Goal: Task Accomplishment & Management: Use online tool/utility

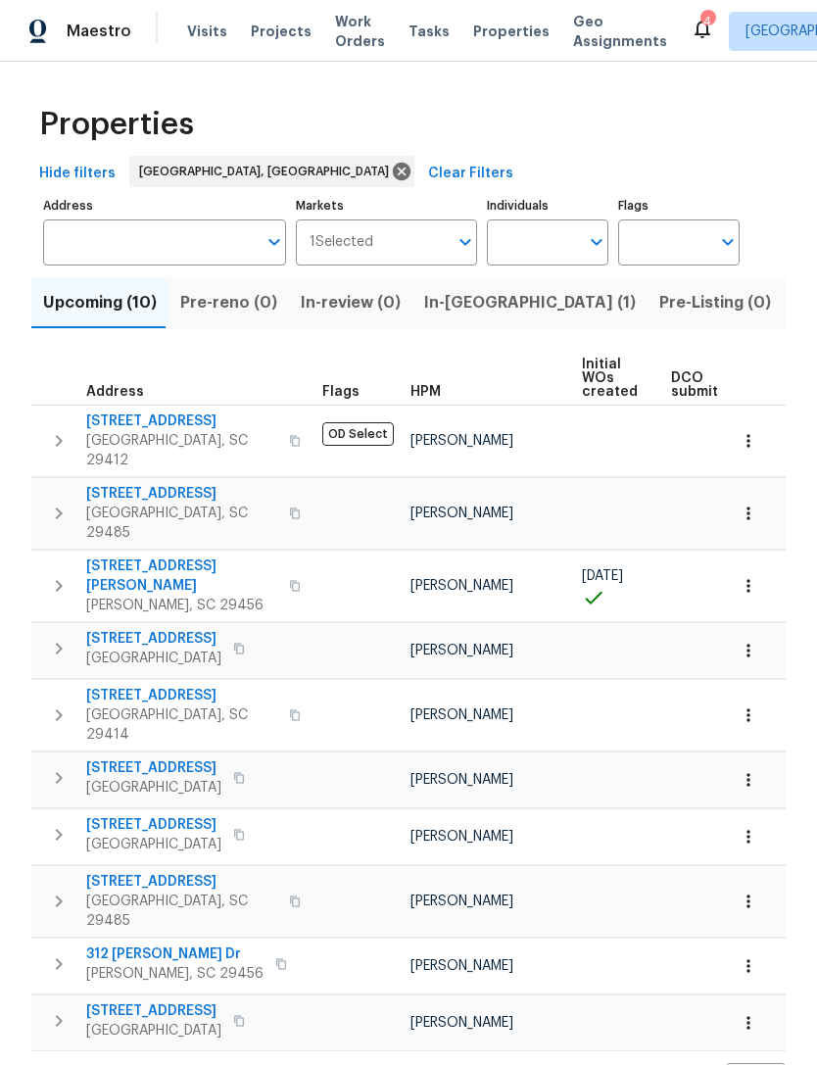
click at [122, 484] on span "[STREET_ADDRESS]" at bounding box center [181, 494] width 191 height 20
click at [103, 629] on span "7875 Nummie Ct" at bounding box center [153, 639] width 135 height 20
click at [105, 872] on span "104 Fair Spring Ct" at bounding box center [181, 882] width 191 height 20
click at [168, 945] on span "312 Elliott Dr" at bounding box center [174, 955] width 177 height 20
click at [174, 1002] on span "8249 Longridge Rd" at bounding box center [153, 1012] width 135 height 20
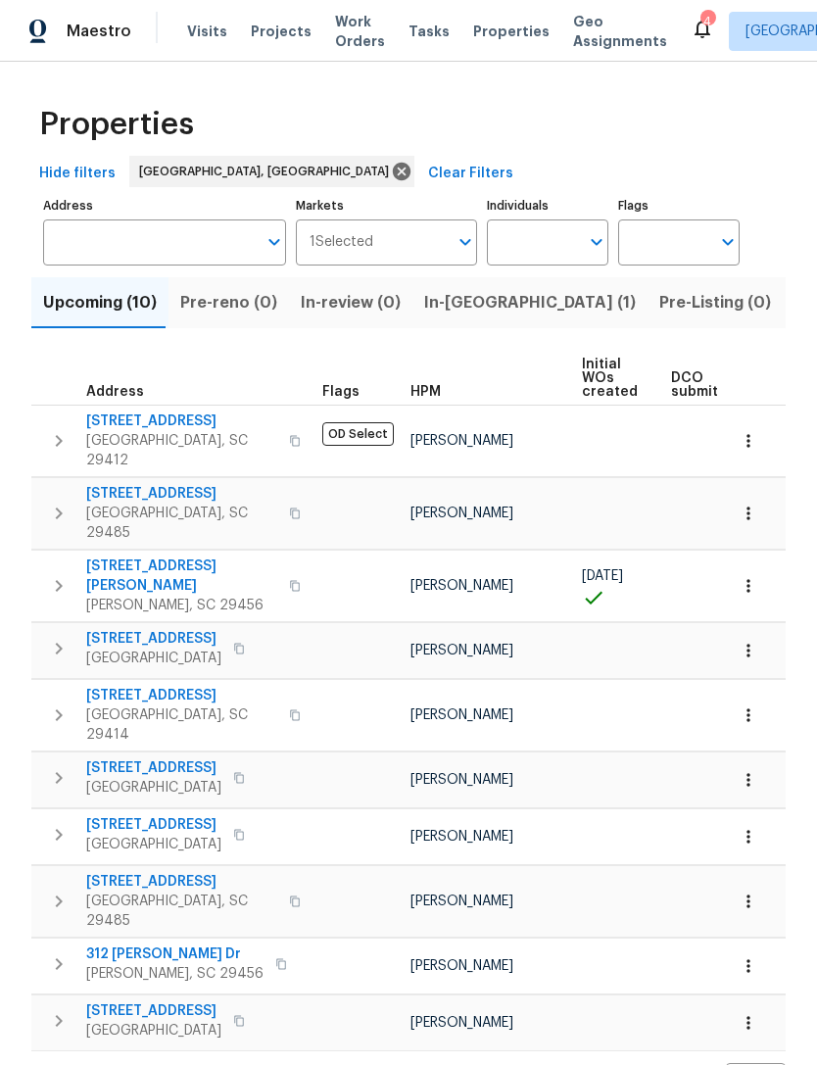
click at [164, 557] on span "303 Pembrook St" at bounding box center [181, 576] width 191 height 39
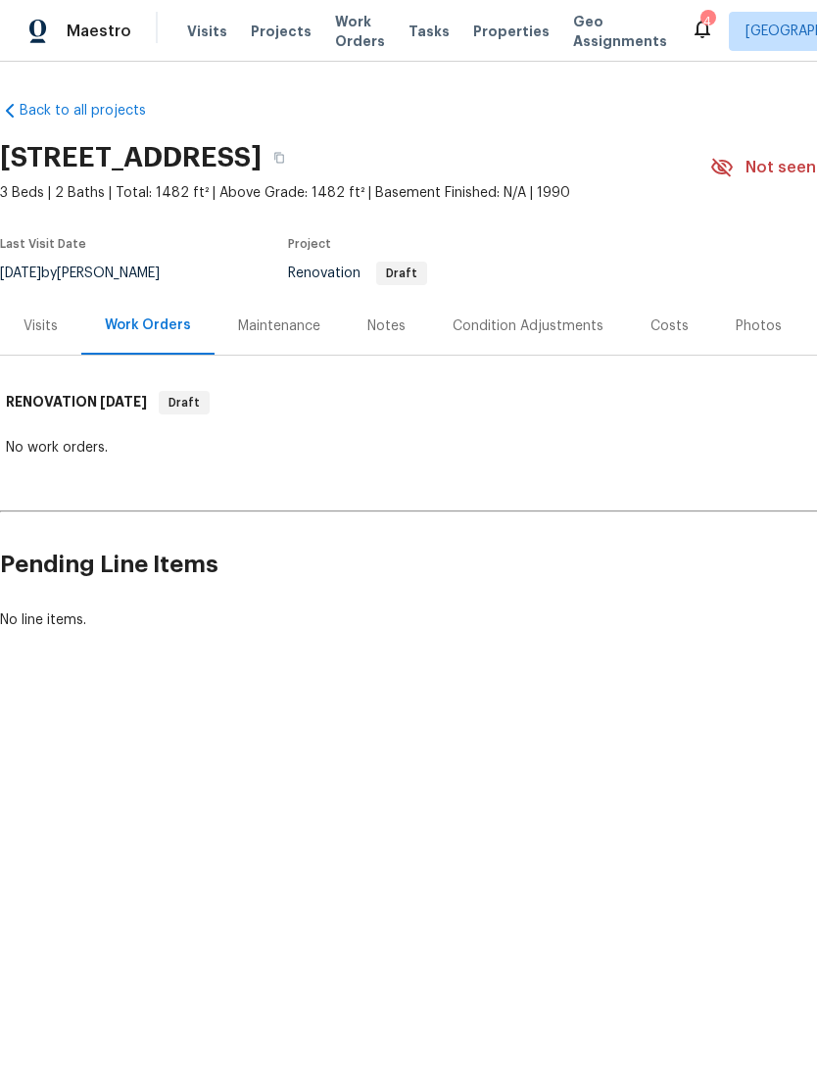
click at [665, 318] on div "Costs" at bounding box center [670, 327] width 38 height 20
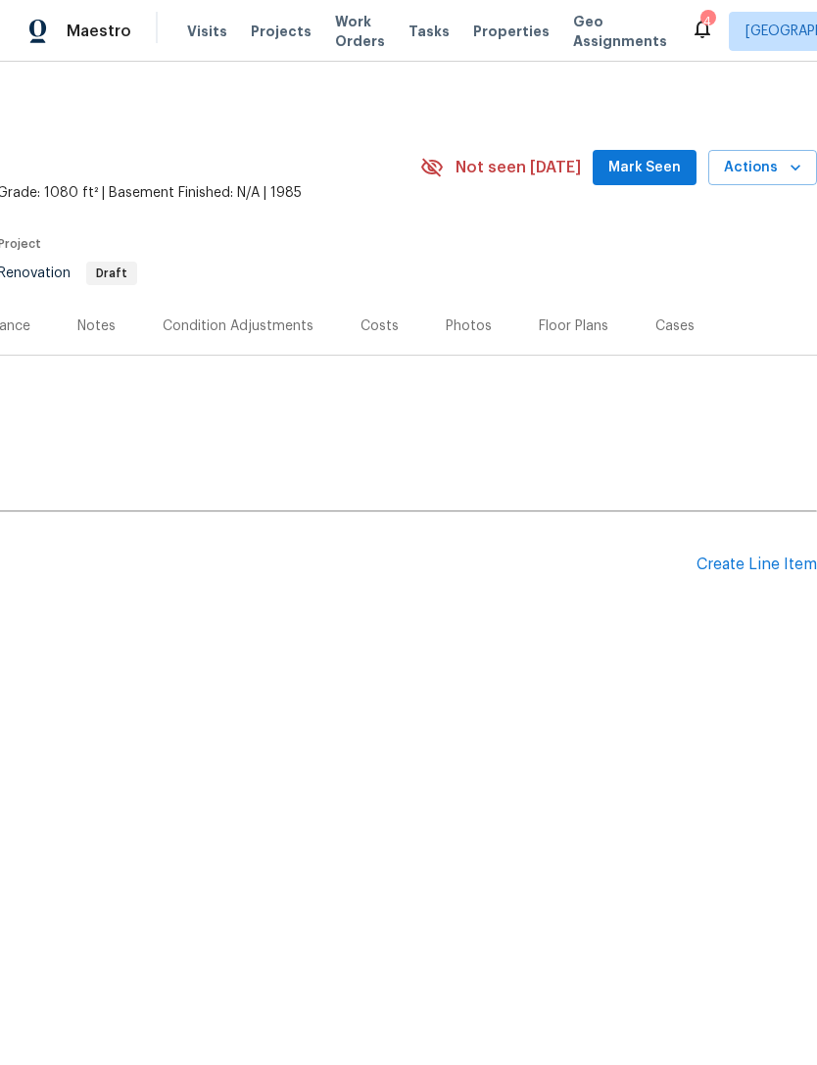
scroll to position [0, 290]
click at [659, 331] on div "Cases" at bounding box center [675, 327] width 39 height 20
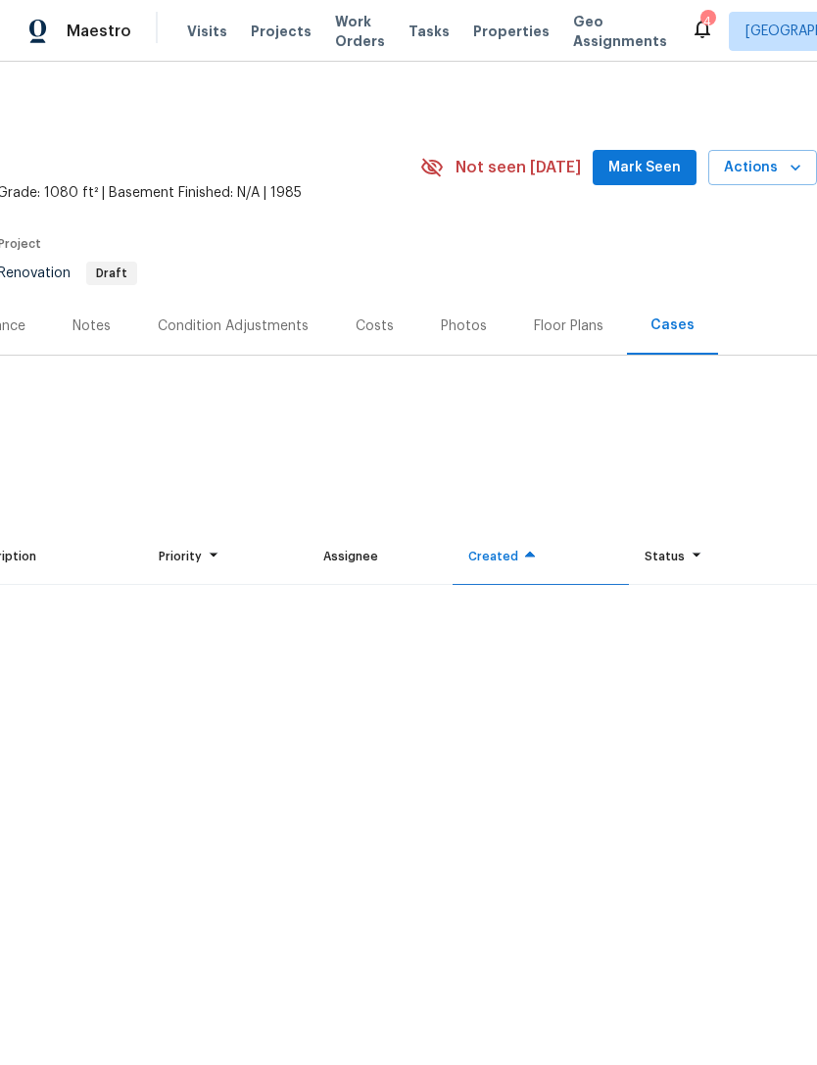
click at [373, 318] on div "Costs" at bounding box center [375, 327] width 38 height 20
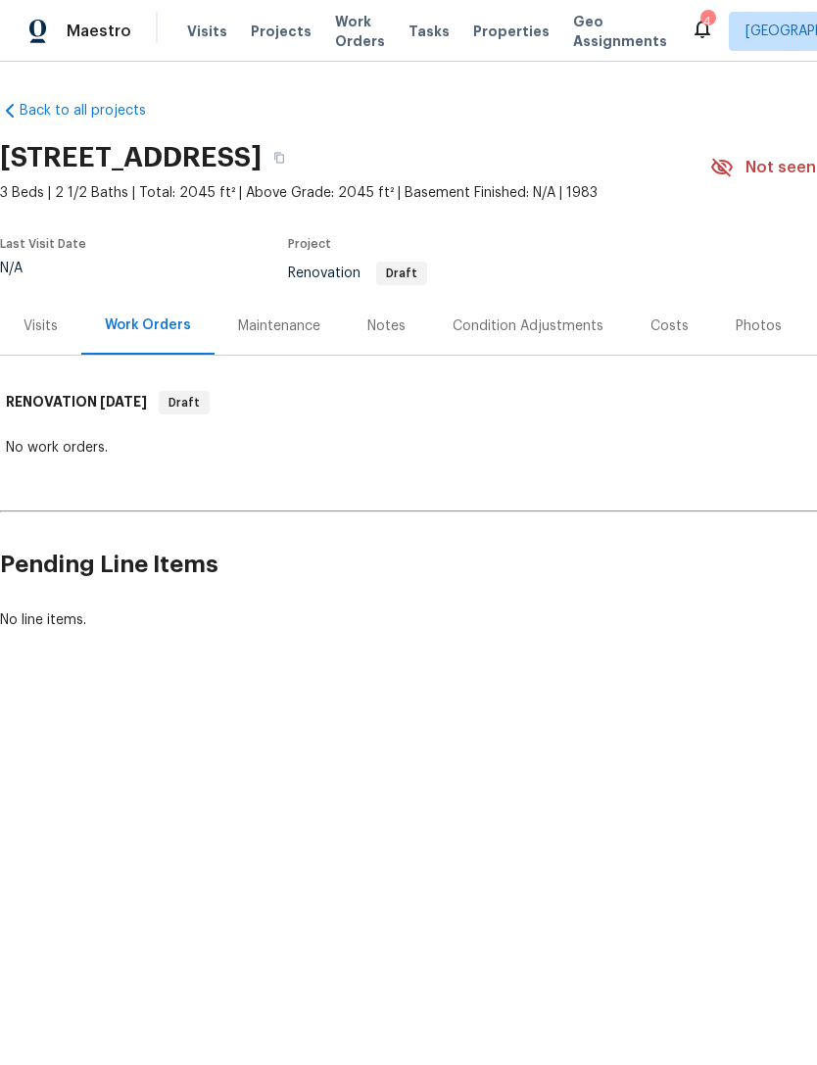
click at [657, 329] on div "Costs" at bounding box center [670, 327] width 38 height 20
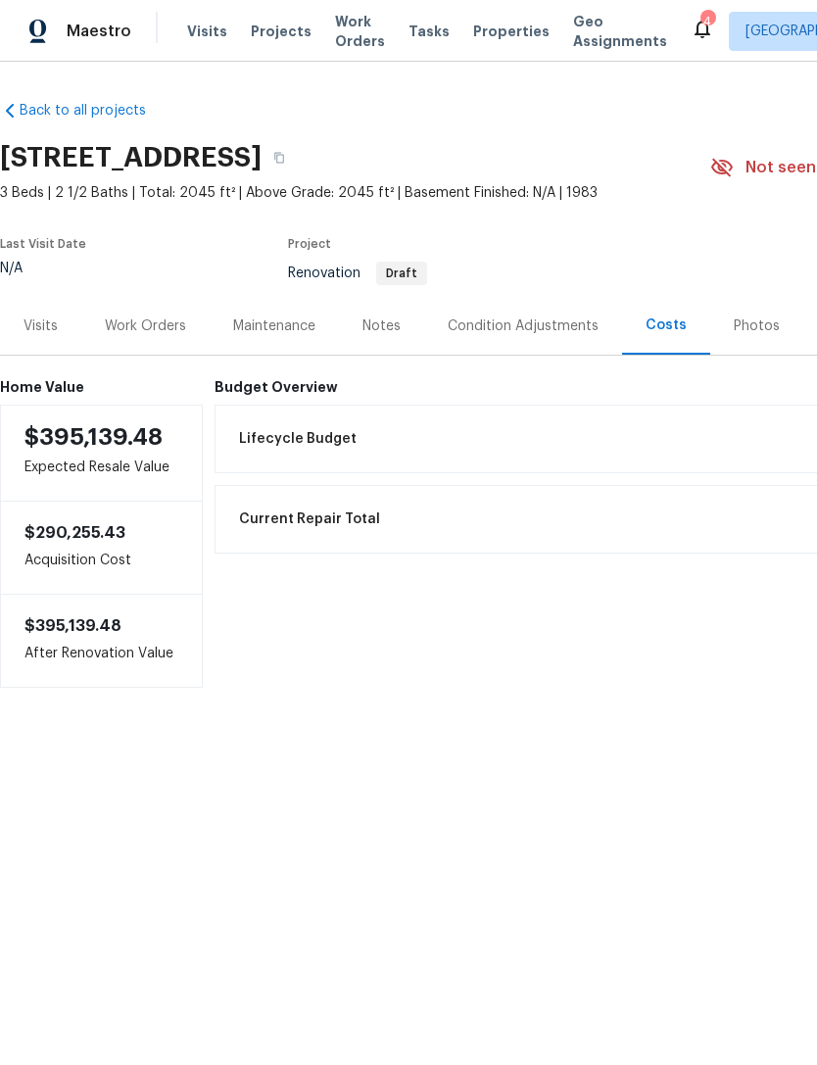
click at [519, 325] on div "Condition Adjustments" at bounding box center [523, 327] width 151 height 20
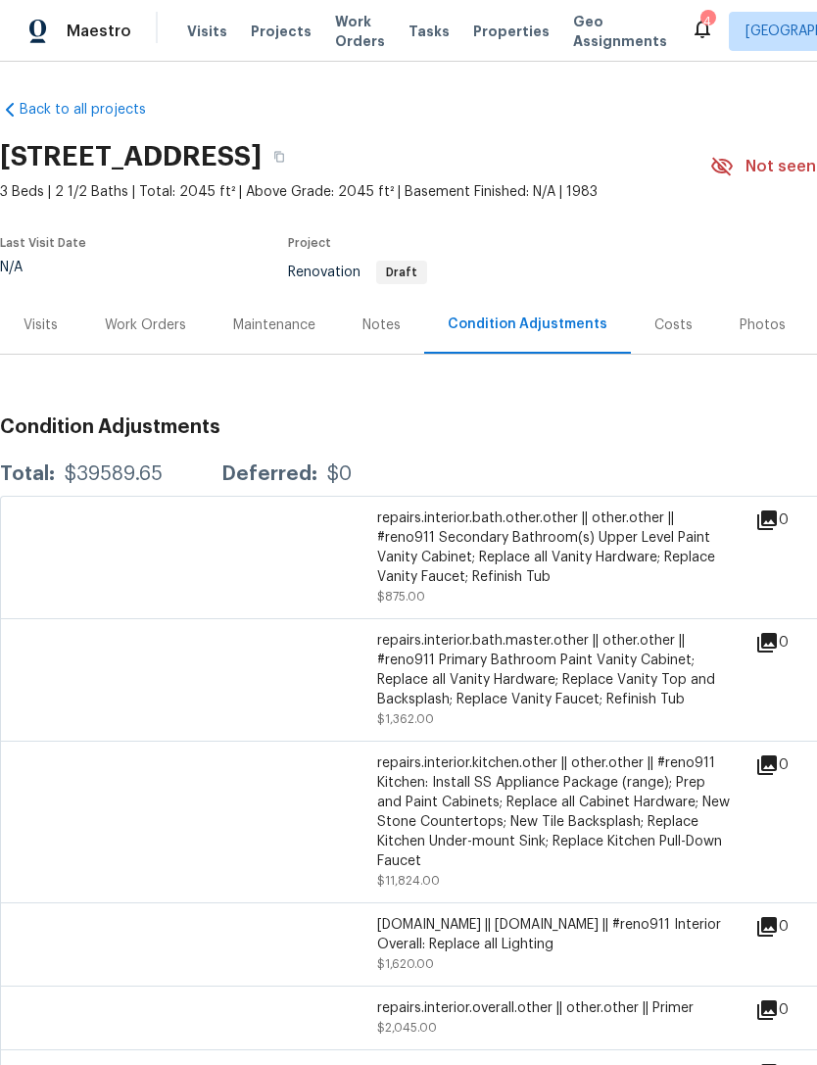
scroll to position [1, 0]
click at [150, 319] on div "Work Orders" at bounding box center [145, 326] width 81 height 20
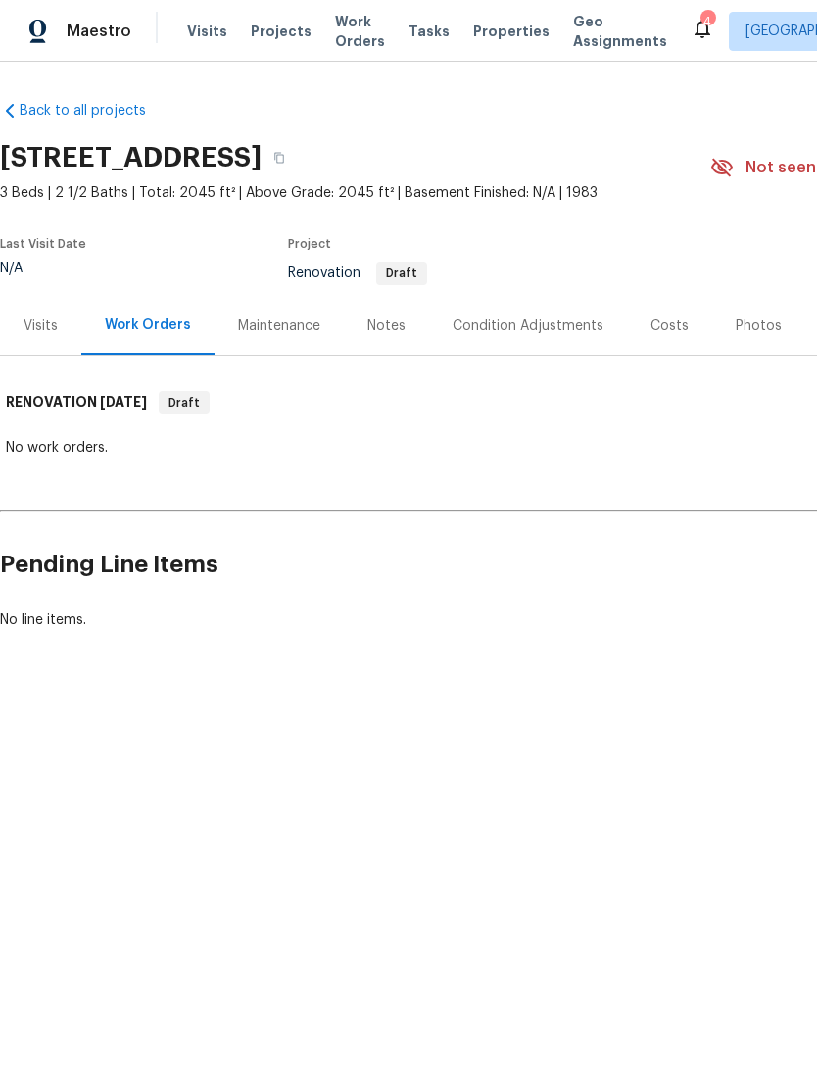
click at [538, 320] on div "Condition Adjustments" at bounding box center [528, 327] width 151 height 20
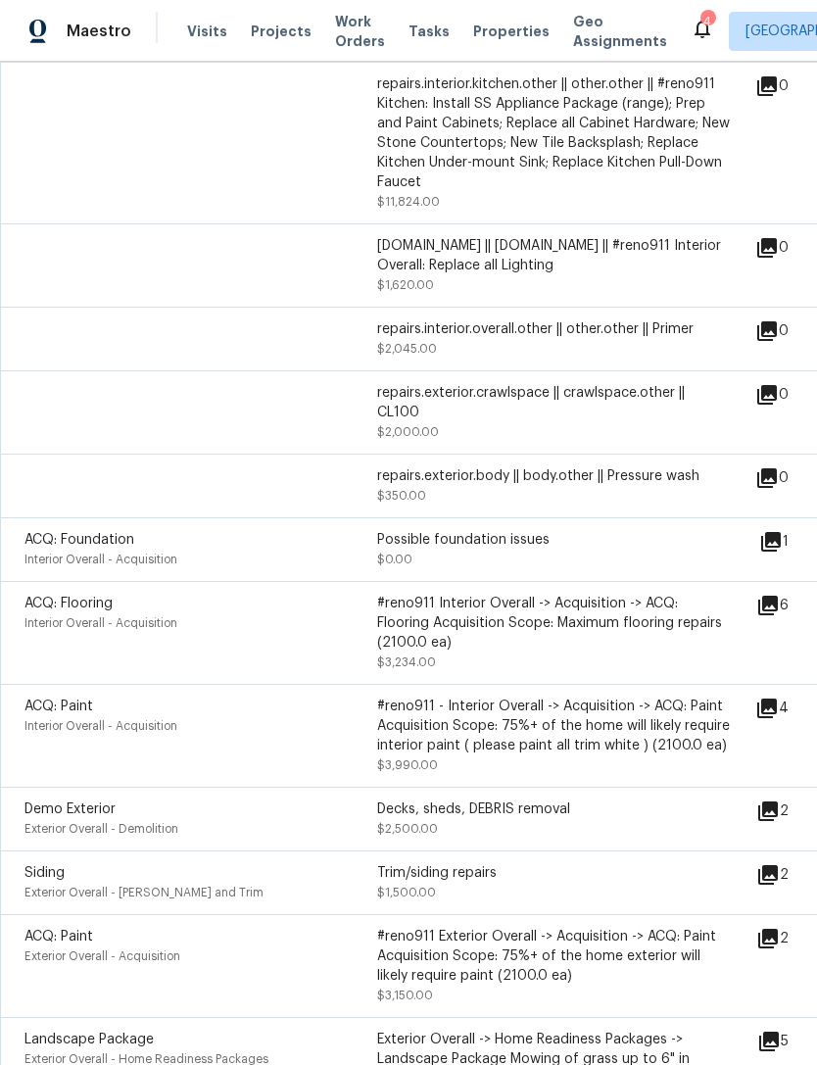
scroll to position [680, 0]
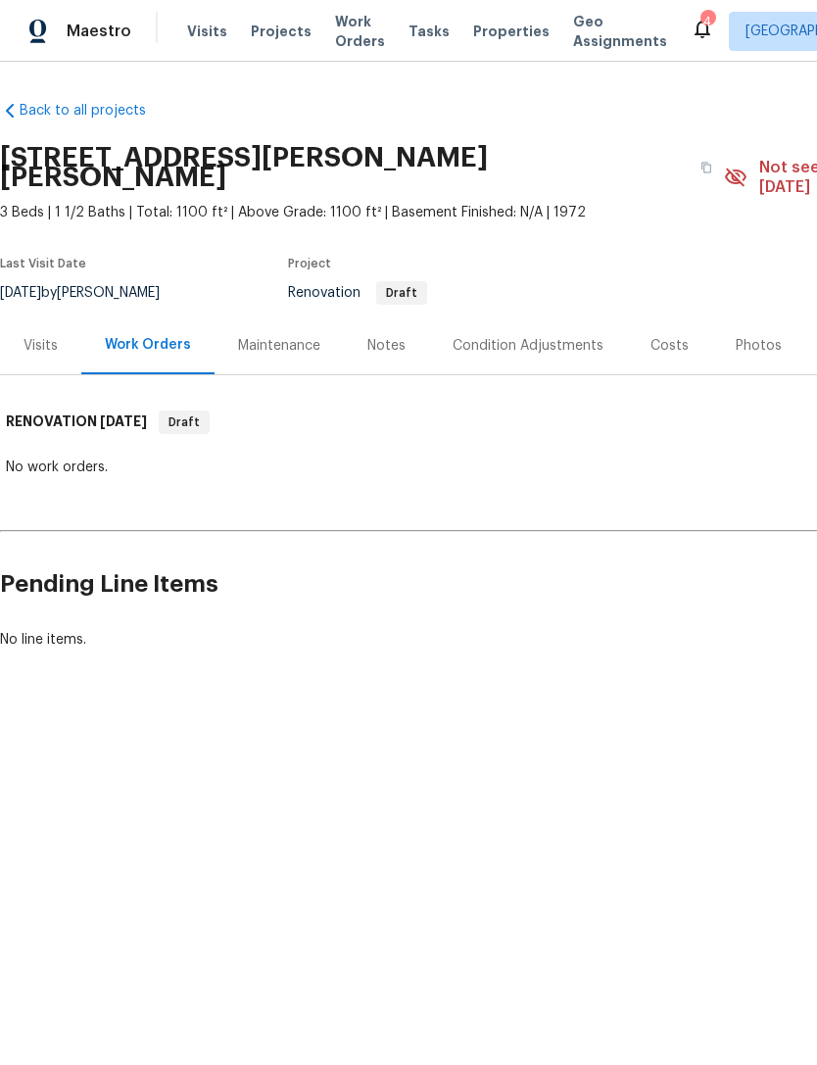
click at [664, 336] on div "Costs" at bounding box center [670, 346] width 38 height 20
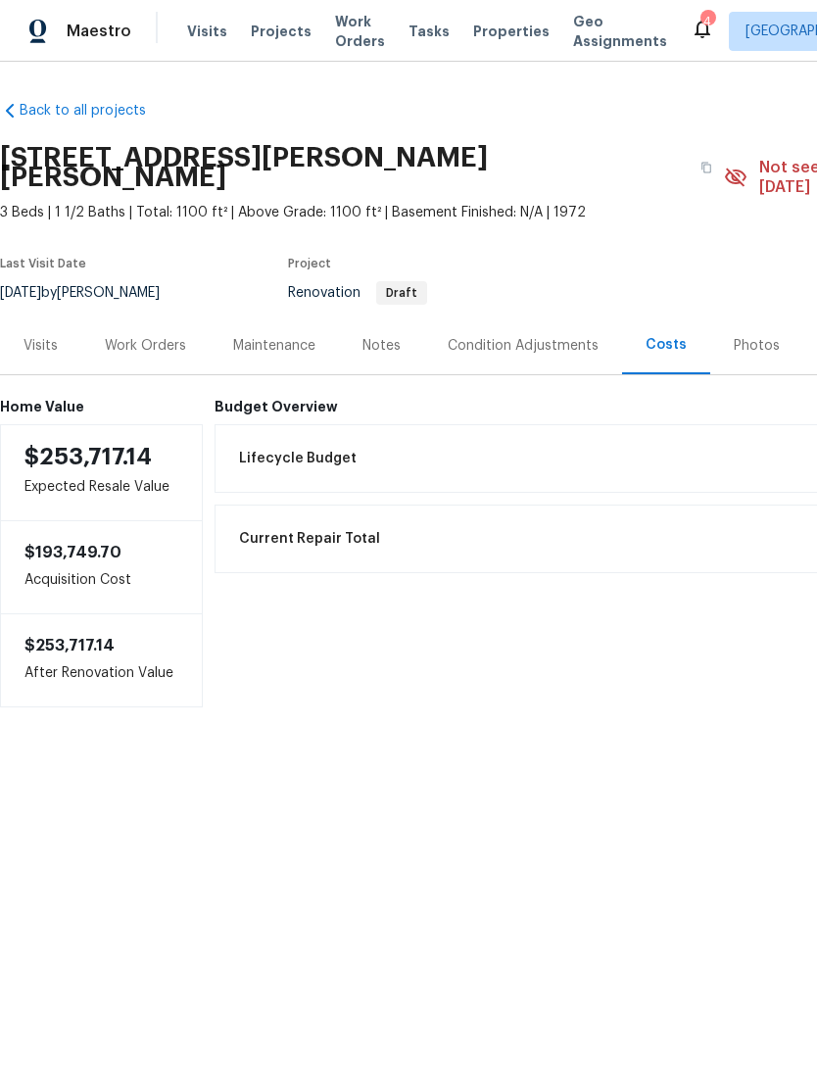
click at [507, 336] on div "Condition Adjustments" at bounding box center [523, 346] width 151 height 20
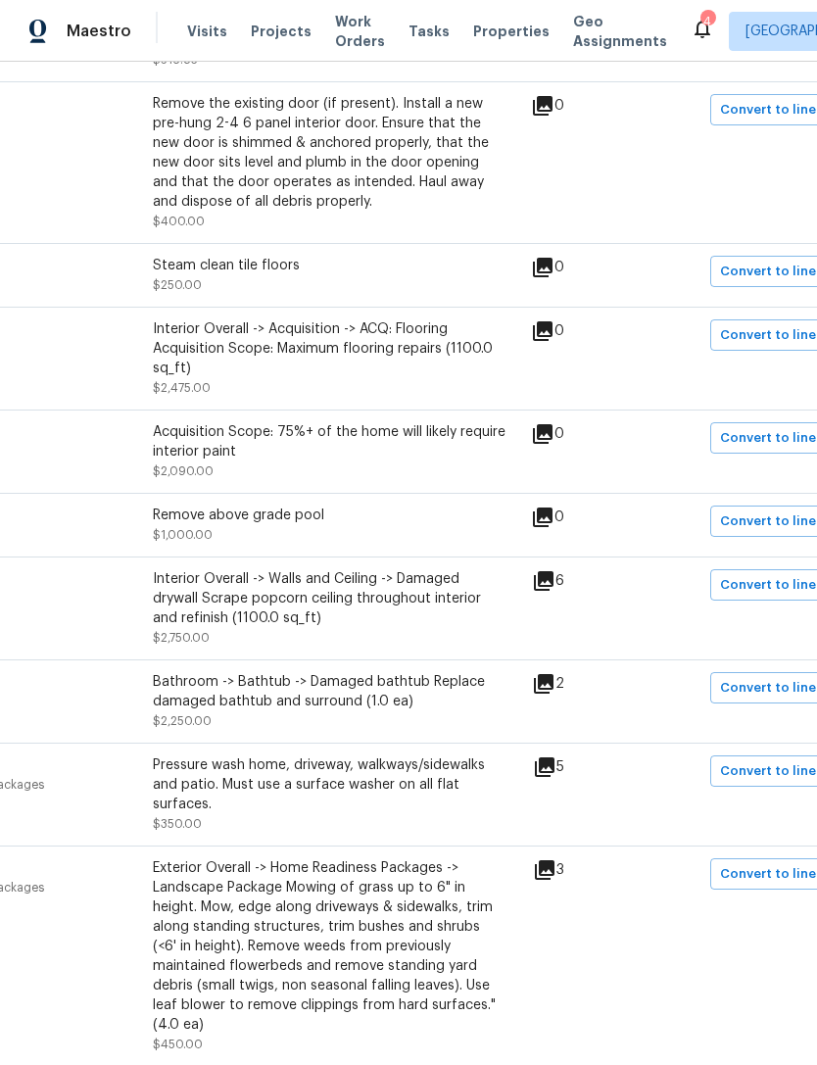
scroll to position [829, 223]
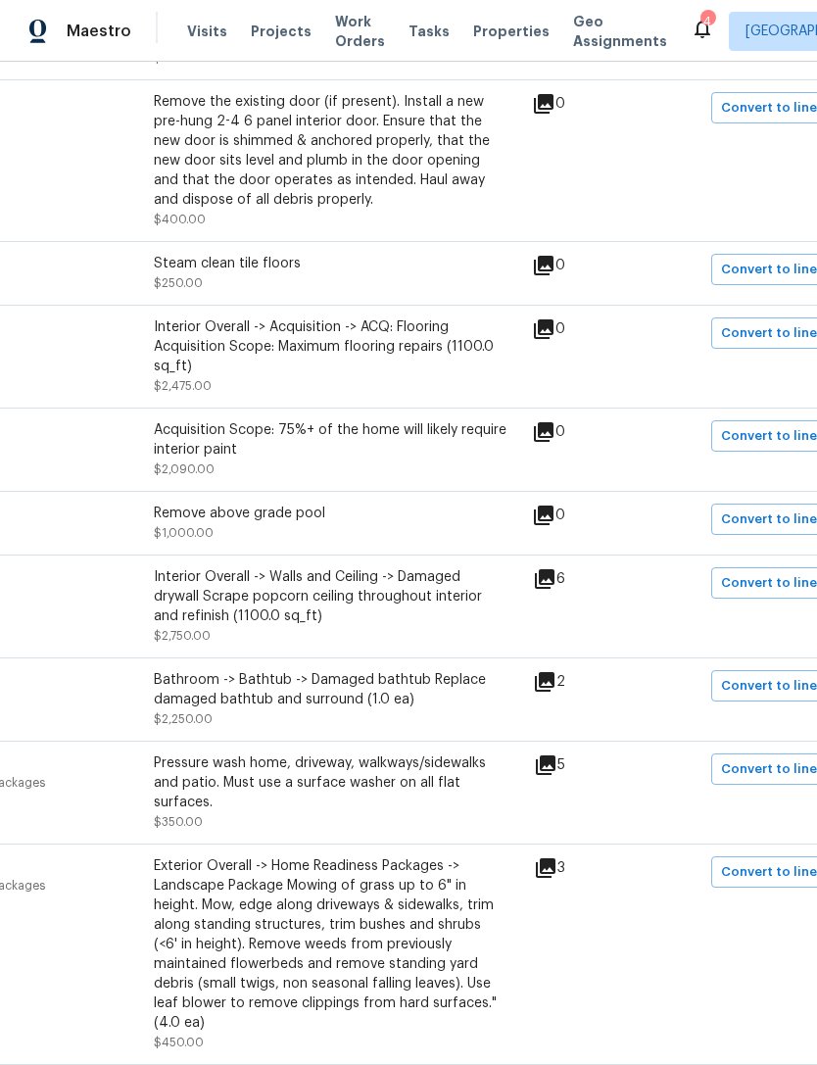
click at [409, 762] on div "Pressure wash home, driveway, walkways/sidewalks and patio. Must use a surface …" at bounding box center [330, 783] width 353 height 59
click at [466, 755] on div "Pressure wash home, driveway, walkways/sidewalks and patio. Must use a surface …" at bounding box center [330, 783] width 353 height 59
click at [389, 754] on div "Pressure wash home, driveway, walkways/sidewalks and patio. Must use a surface …" at bounding box center [330, 783] width 353 height 59
click at [371, 763] on div "Pressure wash home, driveway, walkways/sidewalks and patio. Must use a surface …" at bounding box center [330, 783] width 353 height 59
click at [411, 762] on div "Pressure wash home, driveway, walkways/sidewalks and patio. Must use a surface …" at bounding box center [330, 783] width 353 height 59
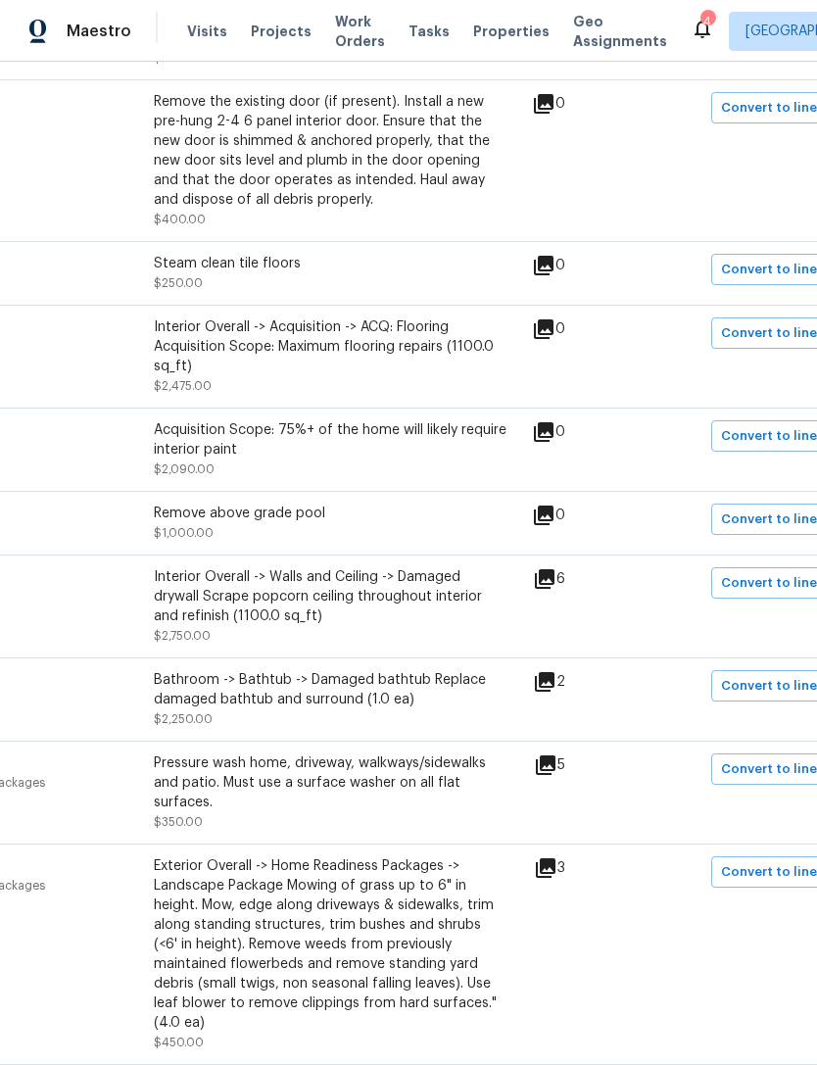
click at [337, 776] on div "Pressure wash home, driveway, walkways/sidewalks and patio. Must use a surface …" at bounding box center [330, 783] width 353 height 59
click at [558, 757] on icon at bounding box center [546, 766] width 24 height 24
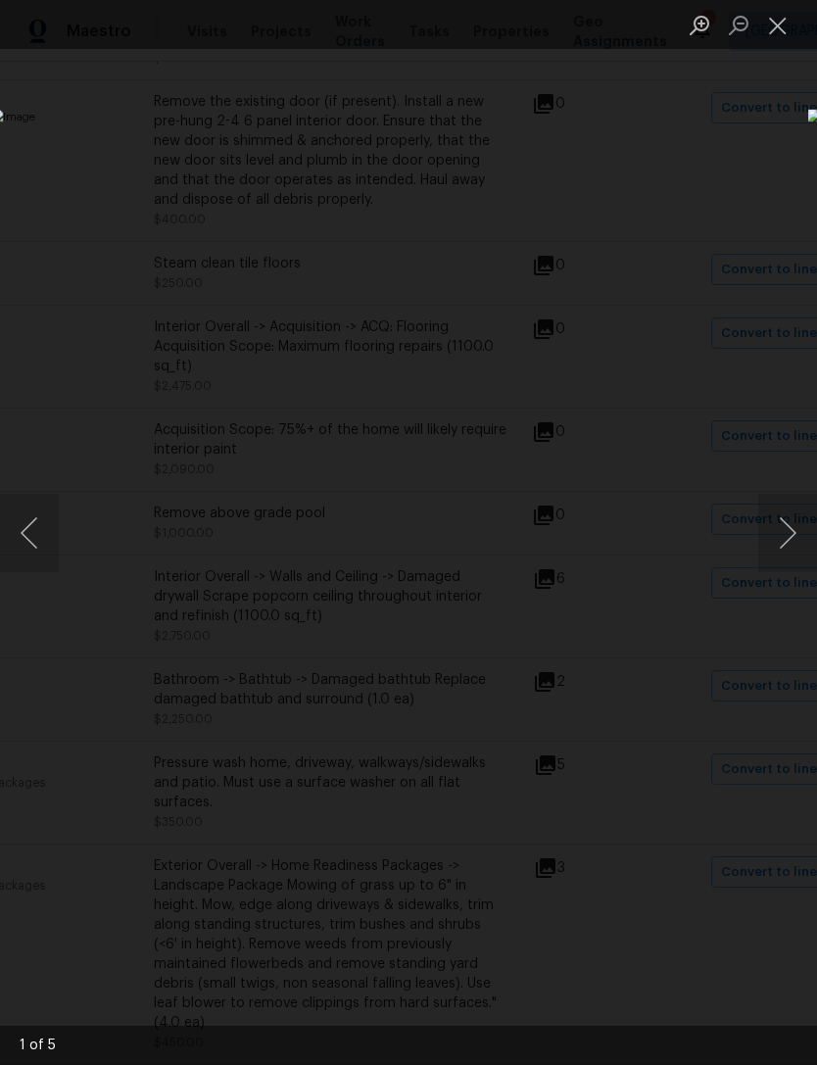
click at [786, 534] on button "Next image" at bounding box center [787, 533] width 59 height 78
click at [786, 547] on button "Next image" at bounding box center [787, 533] width 59 height 78
click at [790, 536] on button "Next image" at bounding box center [787, 533] width 59 height 78
click at [784, 535] on button "Next image" at bounding box center [787, 533] width 59 height 78
click at [786, 535] on button "Next image" at bounding box center [787, 533] width 59 height 78
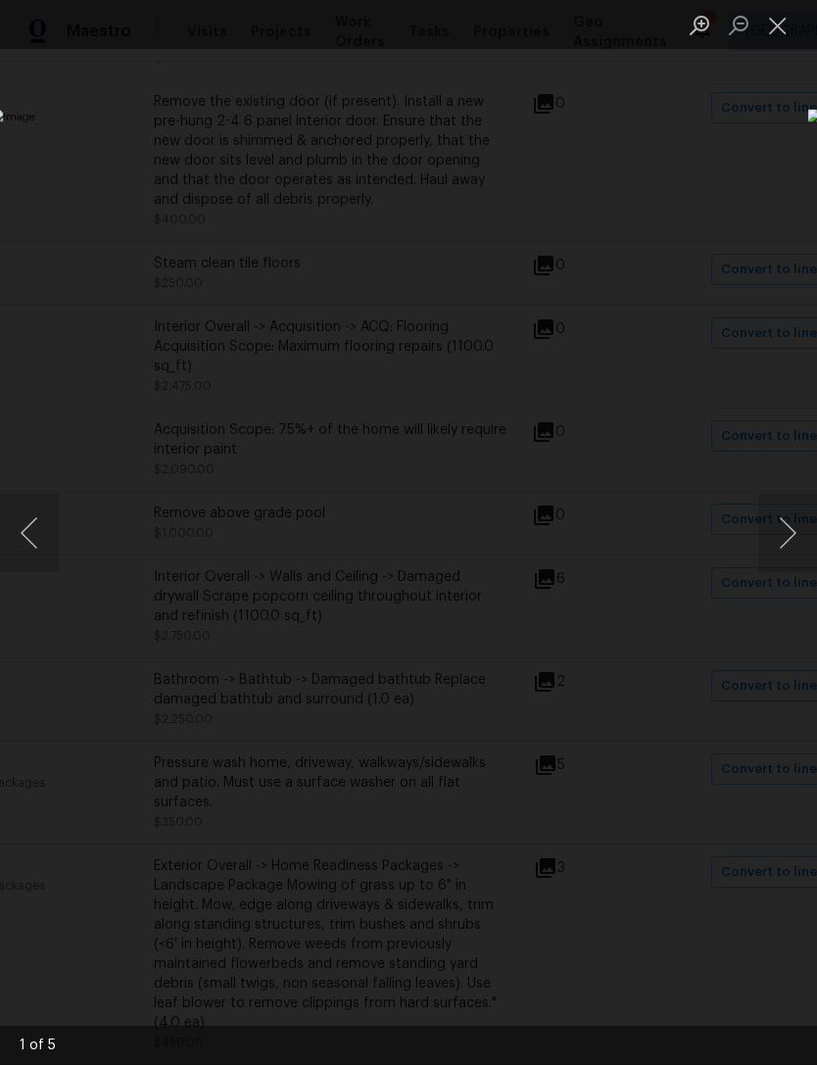
click at [774, 38] on button "Close lightbox" at bounding box center [777, 25] width 39 height 34
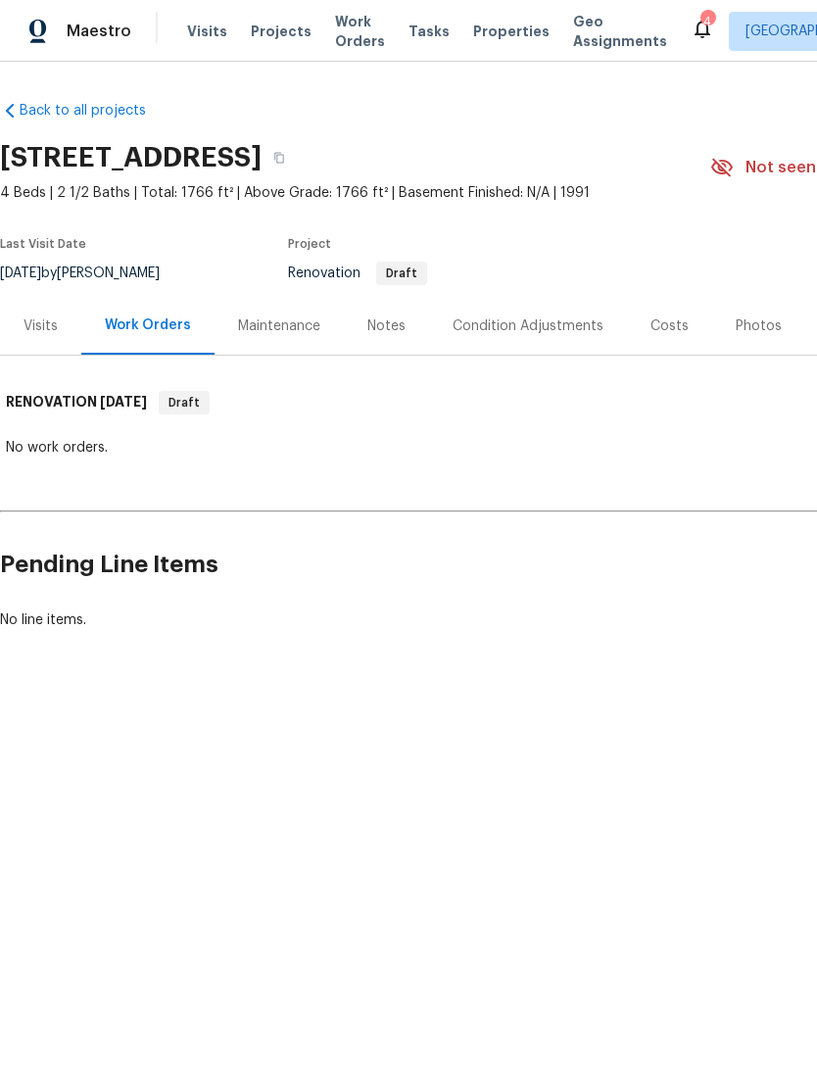
click at [663, 321] on div "Costs" at bounding box center [670, 327] width 38 height 20
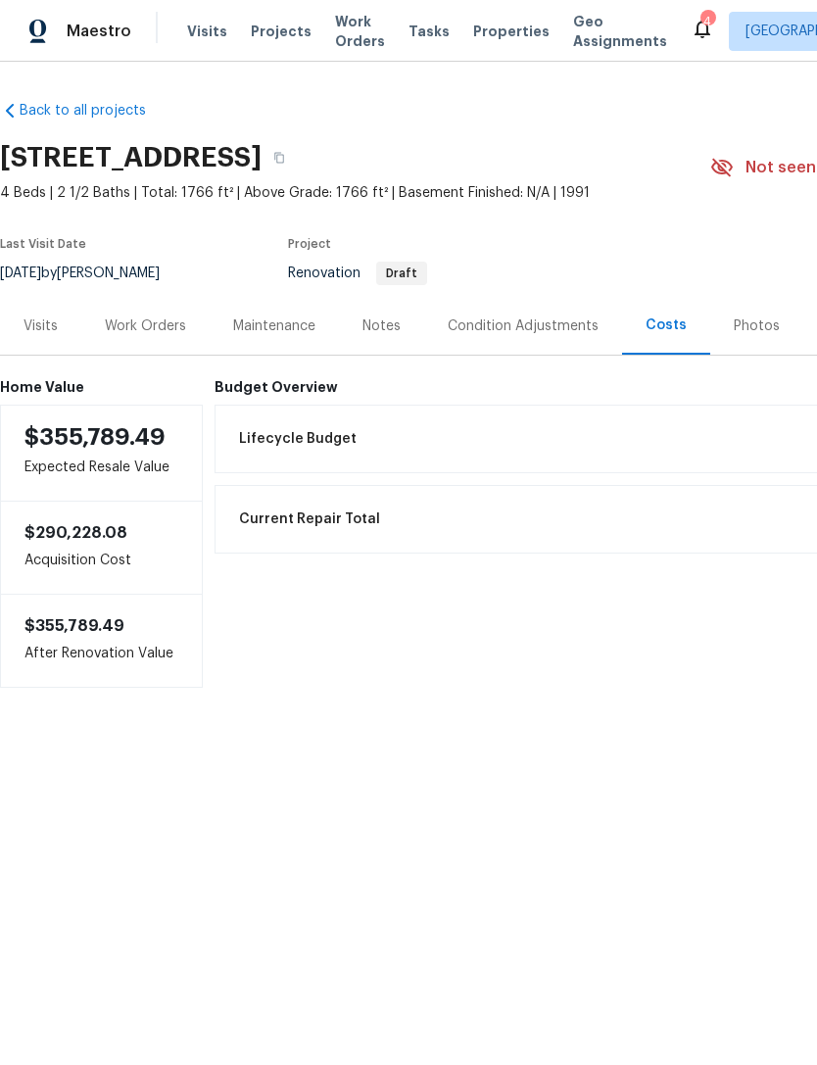
click at [529, 317] on div "Condition Adjustments" at bounding box center [523, 327] width 151 height 20
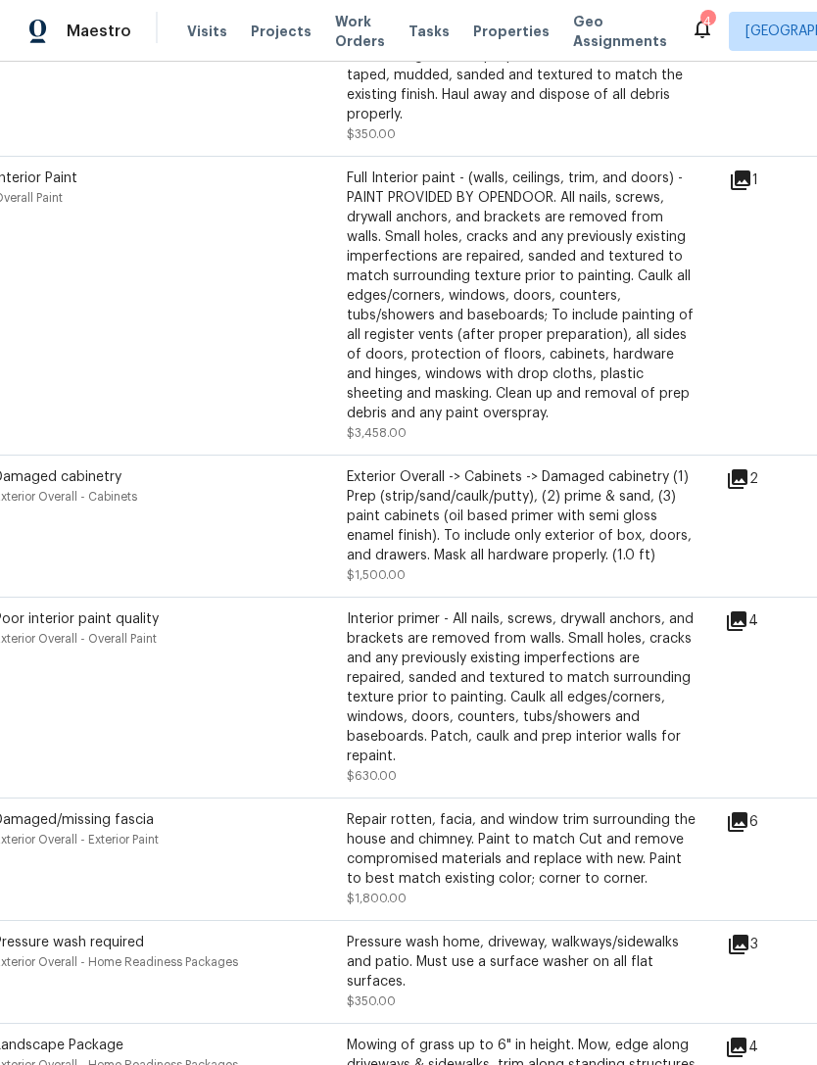
scroll to position [793, 30]
click at [748, 811] on icon at bounding box center [738, 821] width 20 height 20
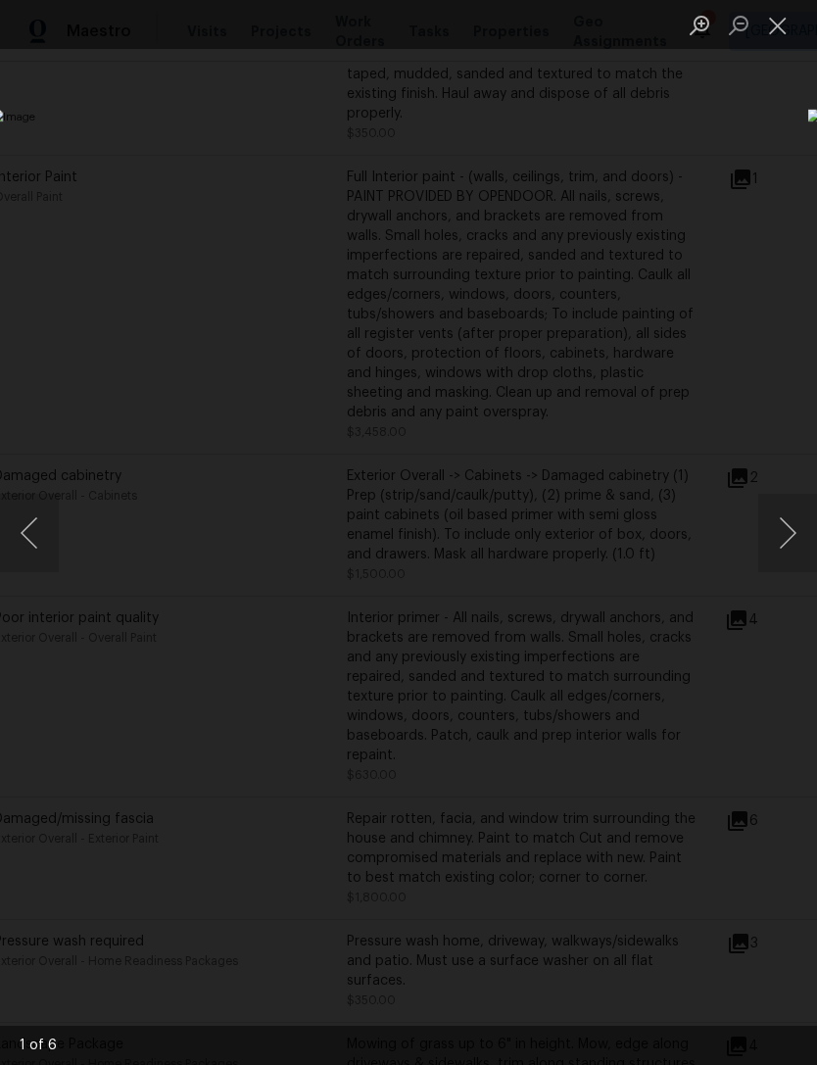
click at [789, 519] on button "Next image" at bounding box center [787, 533] width 59 height 78
click at [788, 528] on button "Next image" at bounding box center [787, 533] width 59 height 78
click at [787, 531] on button "Next image" at bounding box center [787, 533] width 59 height 78
click at [789, 529] on button "Next image" at bounding box center [787, 533] width 59 height 78
click at [786, 36] on button "Close lightbox" at bounding box center [777, 25] width 39 height 34
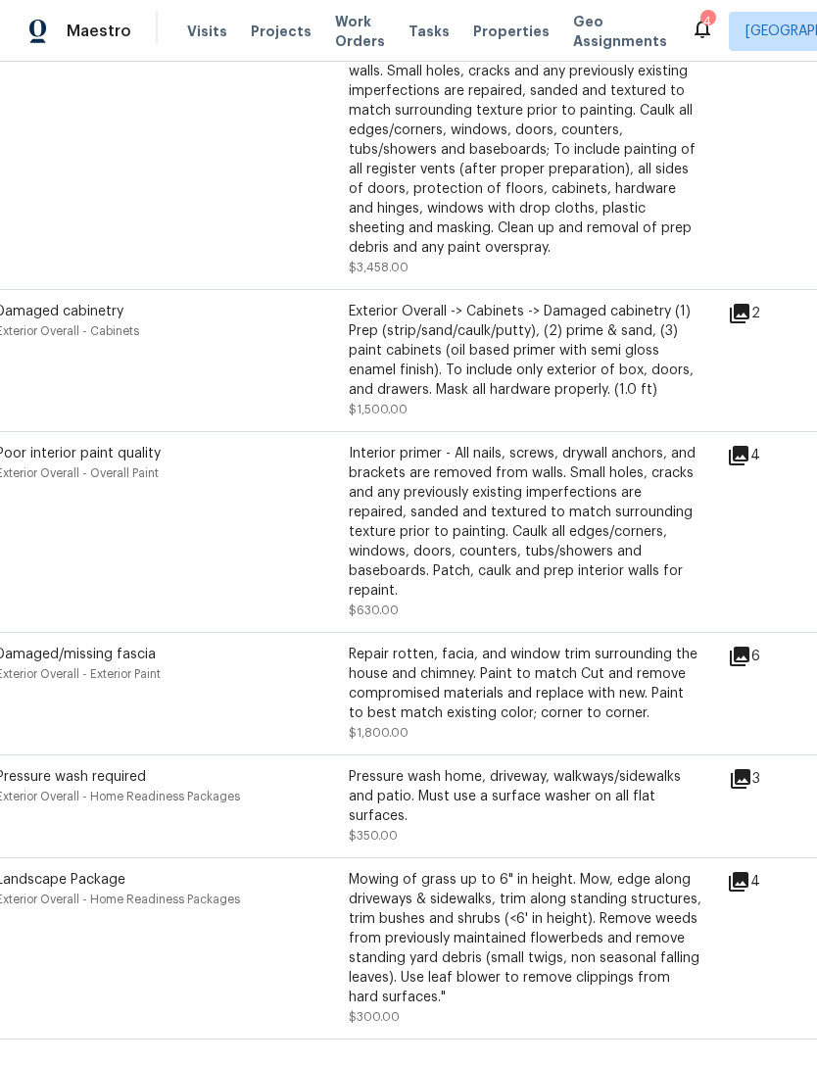
scroll to position [956, 28]
click at [751, 770] on icon at bounding box center [741, 780] width 20 height 20
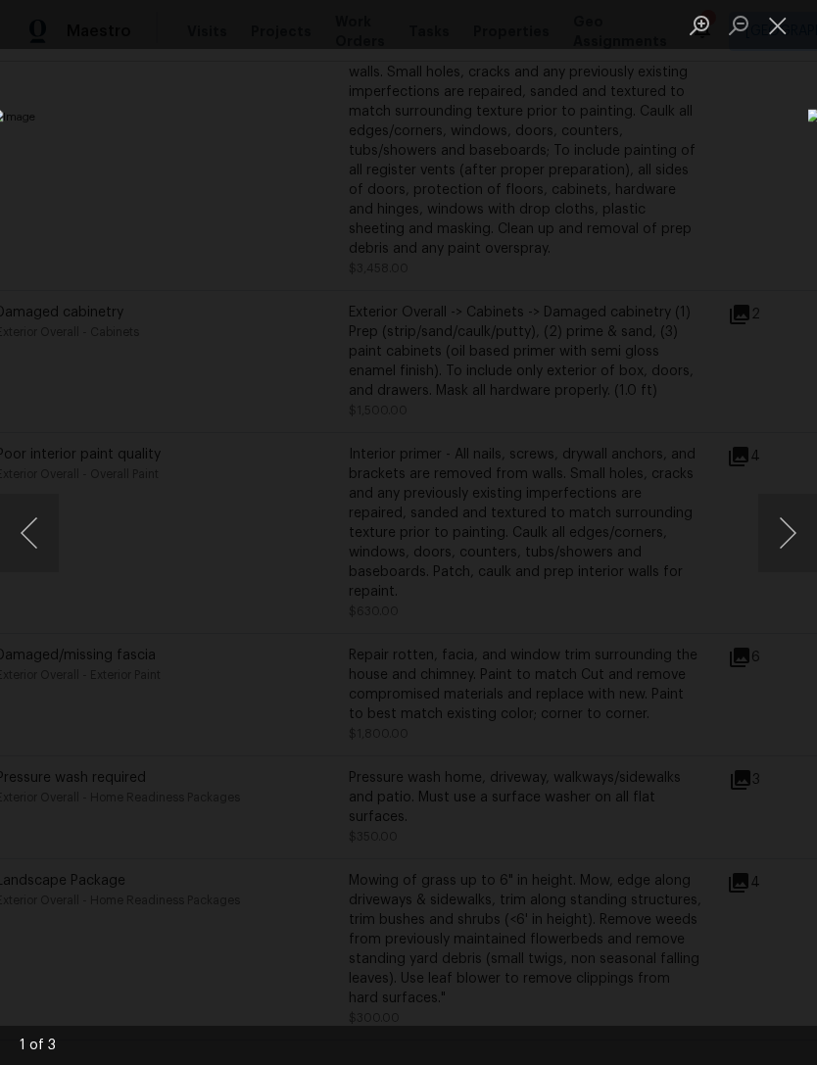
click at [786, 519] on button "Next image" at bounding box center [787, 533] width 59 height 78
click at [779, 521] on button "Next image" at bounding box center [787, 533] width 59 height 78
click at [780, 31] on button "Close lightbox" at bounding box center [777, 25] width 39 height 34
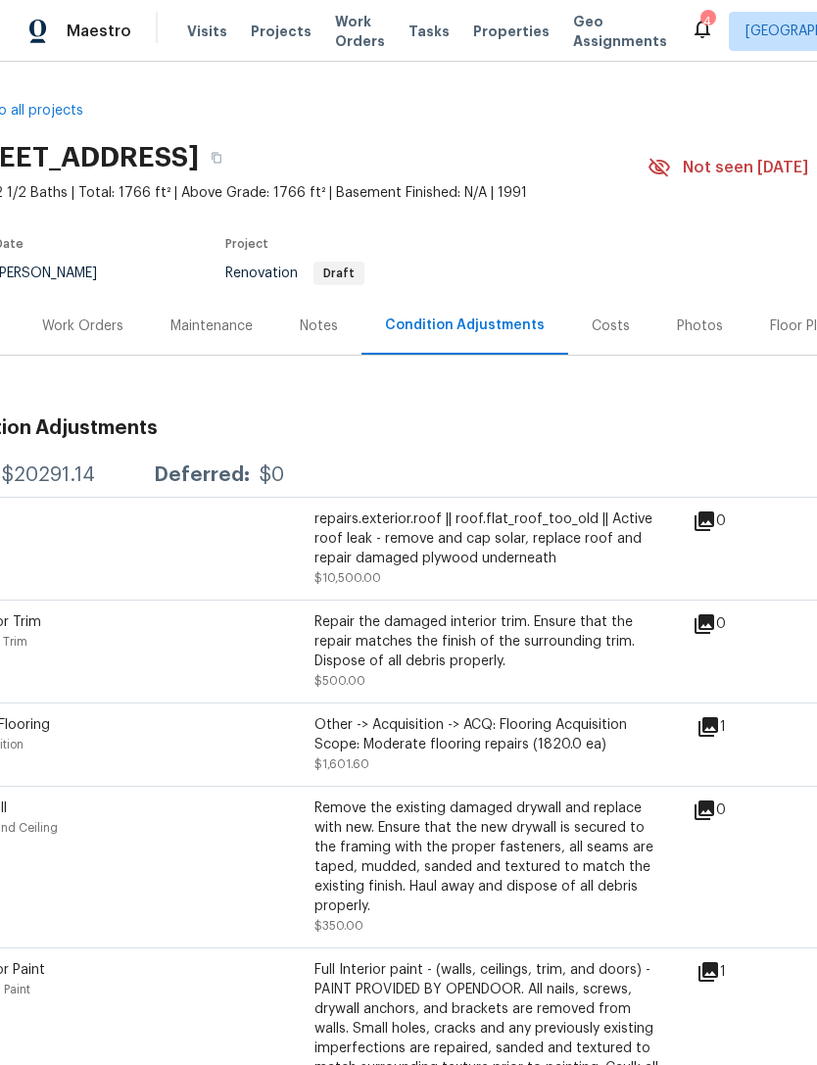
scroll to position [0, 64]
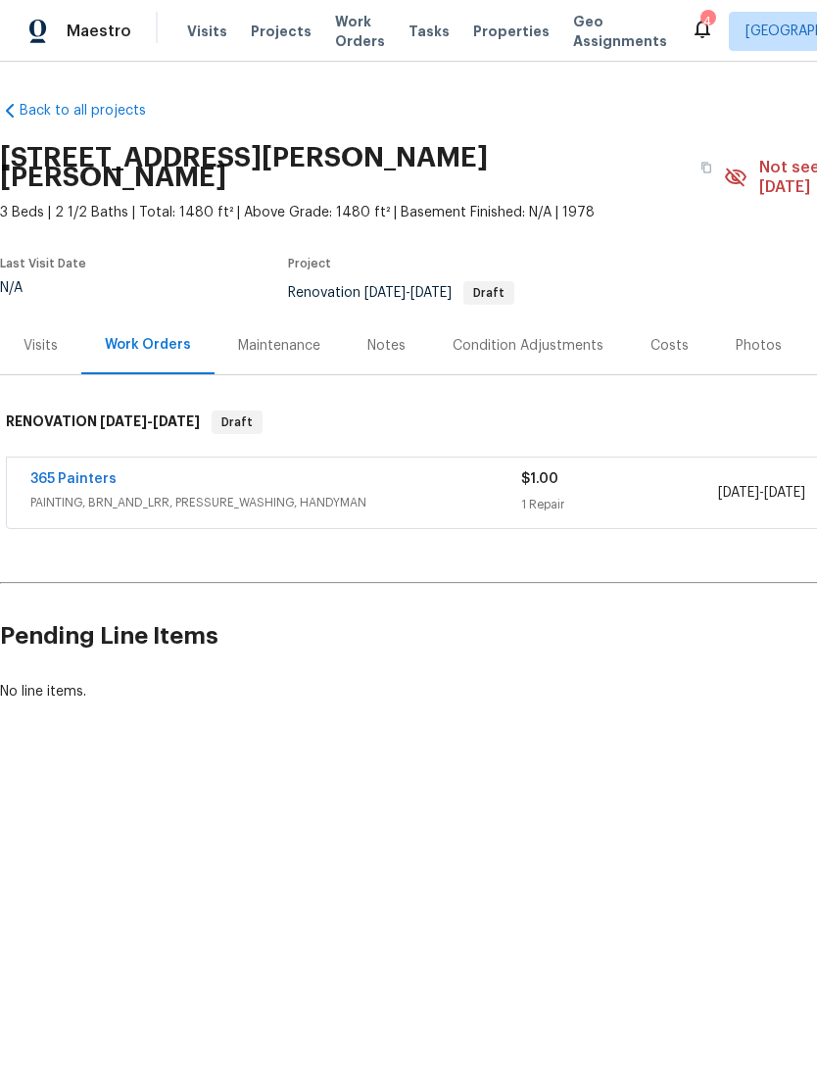
click at [150, 335] on div "Work Orders" at bounding box center [148, 345] width 86 height 20
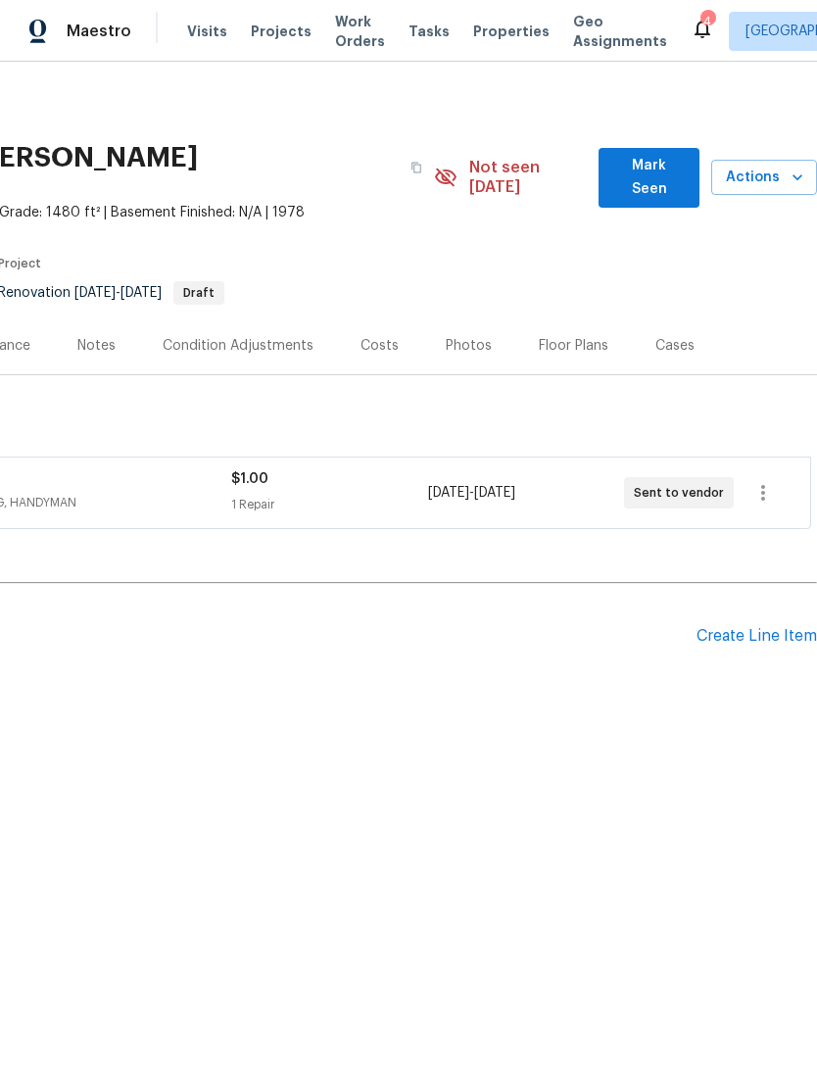
scroll to position [0, 290]
click at [740, 627] on div "Create Line Item" at bounding box center [757, 636] width 121 height 19
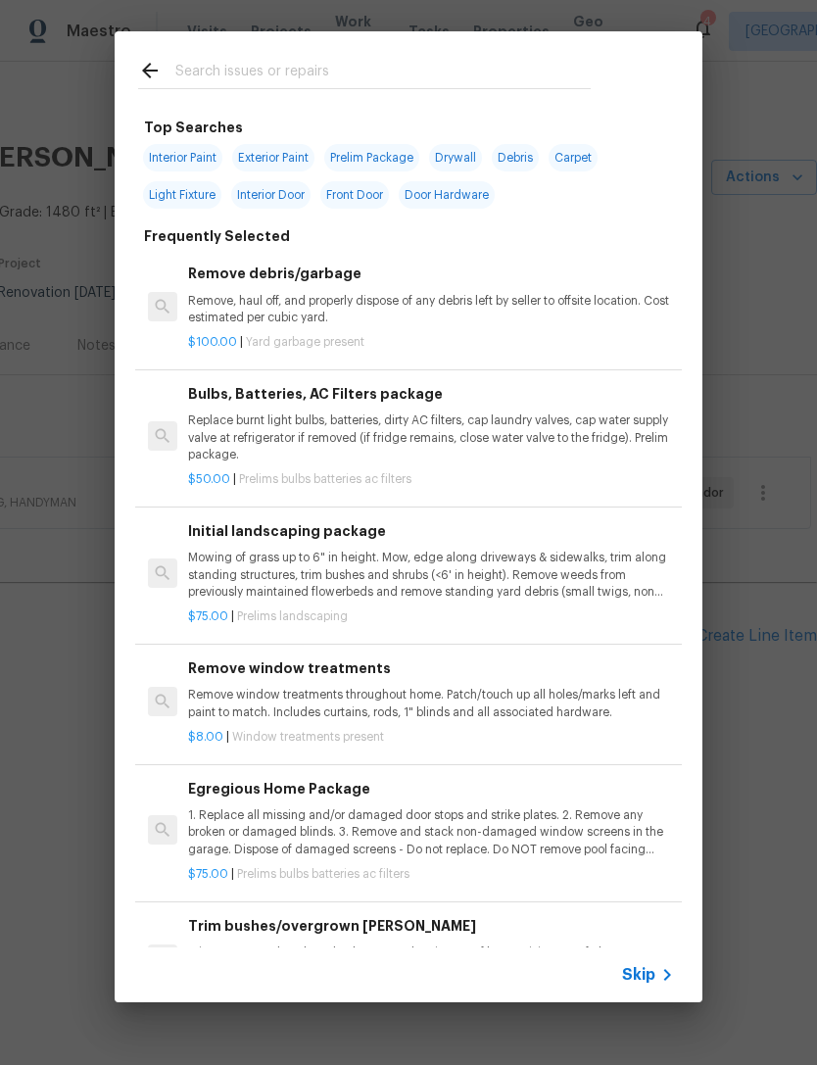
click at [351, 74] on input "text" at bounding box center [382, 73] width 415 height 29
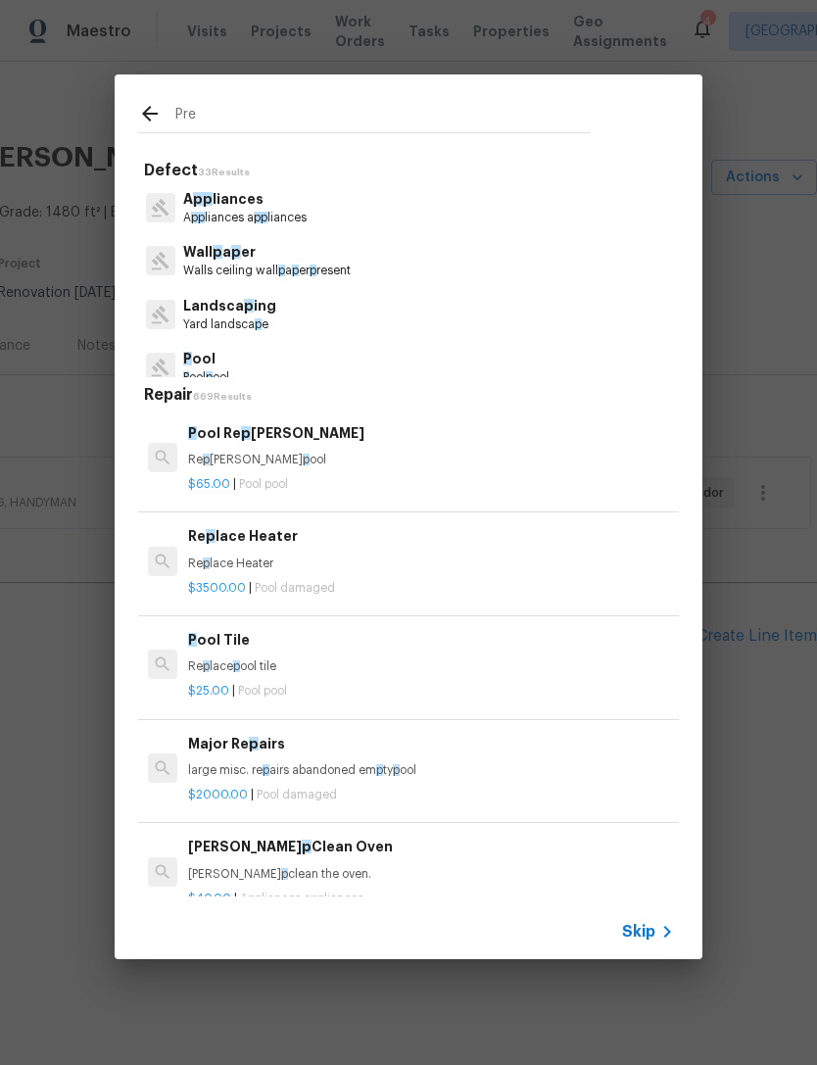
type input "Pres"
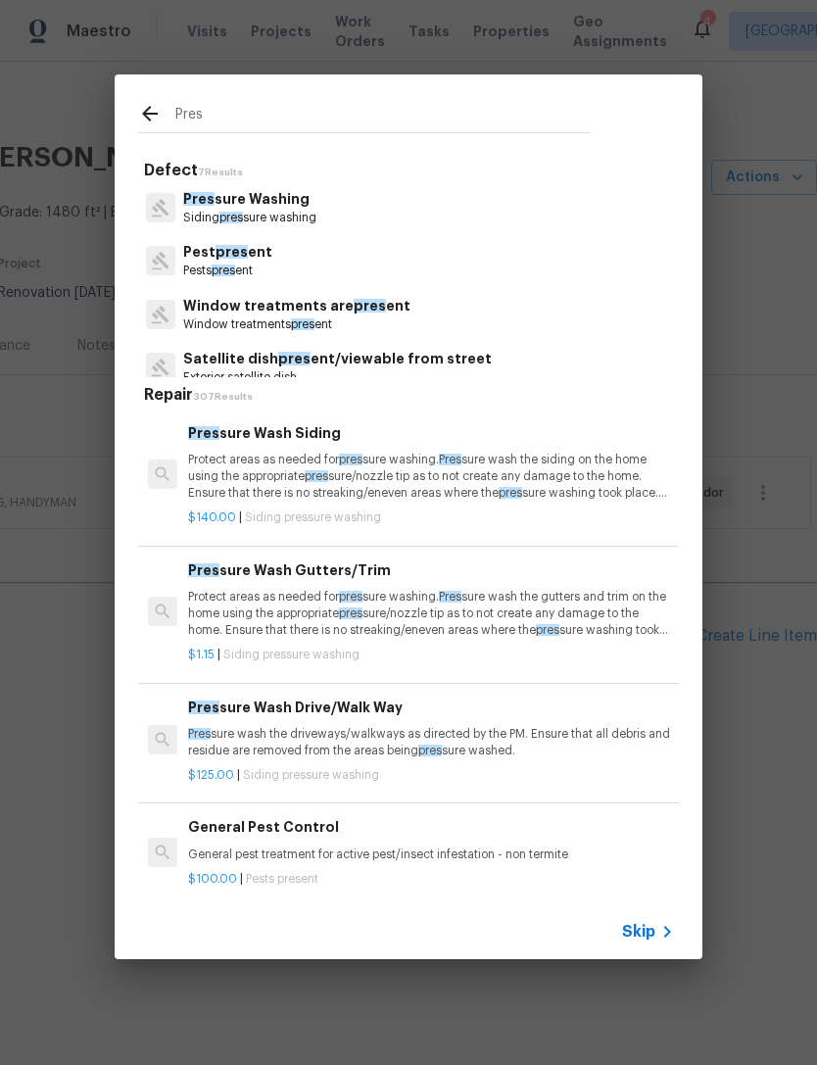
scroll to position [0, 0]
click at [304, 202] on p "Pres sure Washing" at bounding box center [249, 199] width 133 height 21
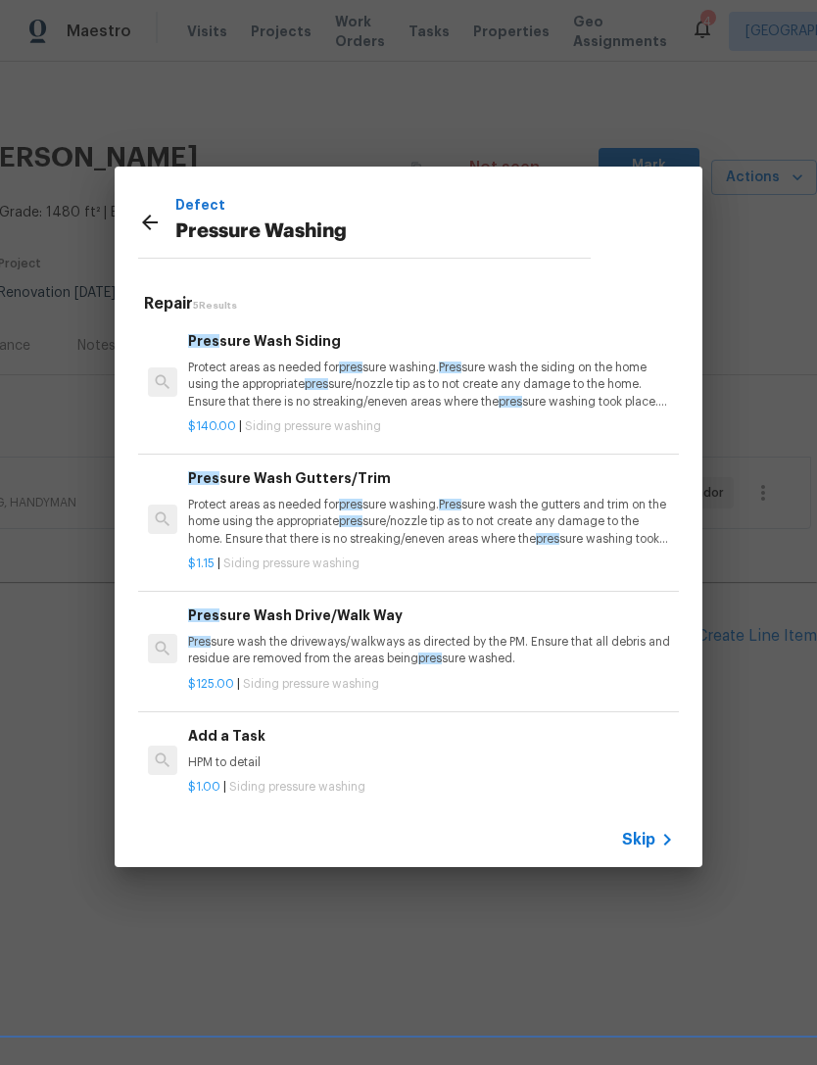
click at [181, 200] on p "Defect" at bounding box center [382, 205] width 415 height 22
click at [156, 229] on icon at bounding box center [150, 223] width 24 height 24
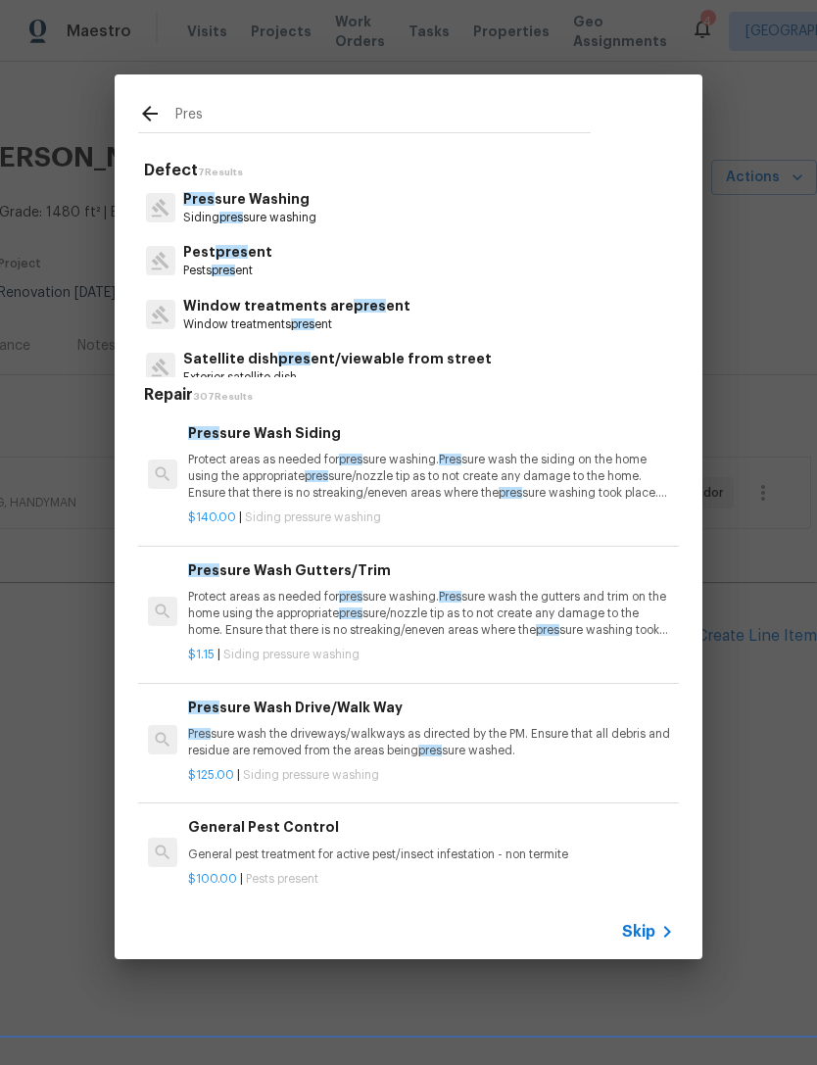
click at [651, 925] on span "Skip" at bounding box center [638, 932] width 33 height 20
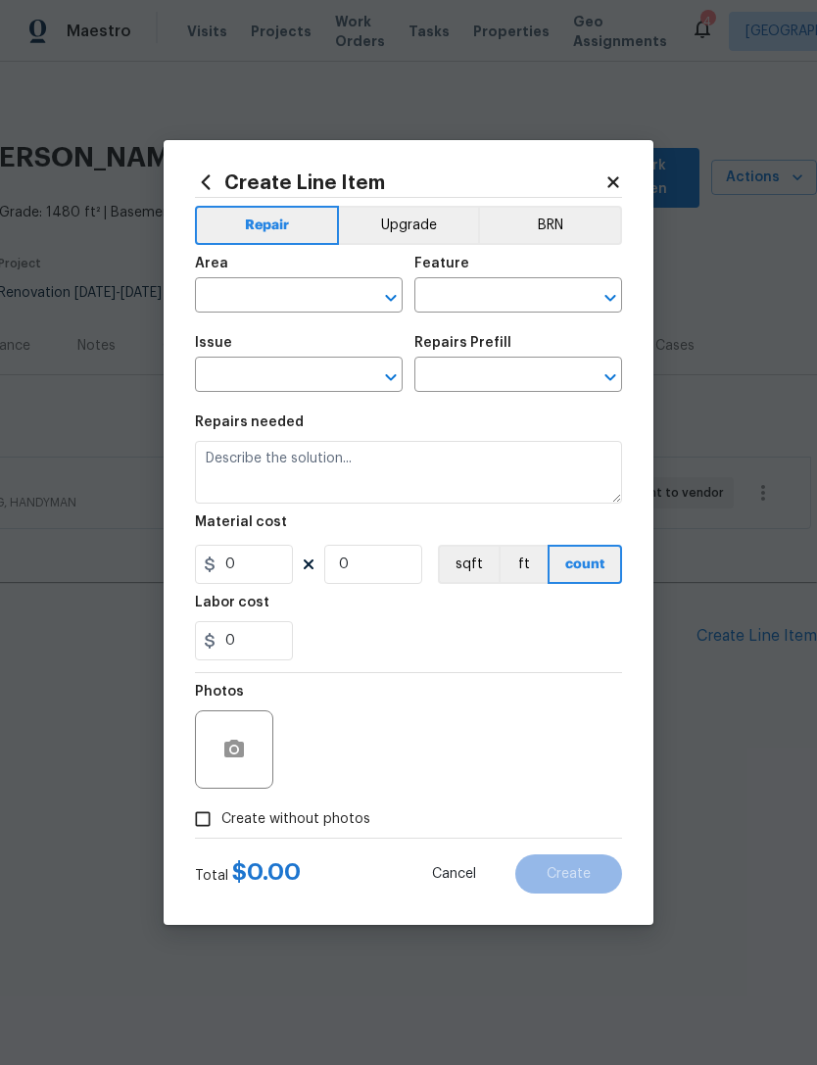
click at [301, 294] on input "text" at bounding box center [271, 297] width 153 height 30
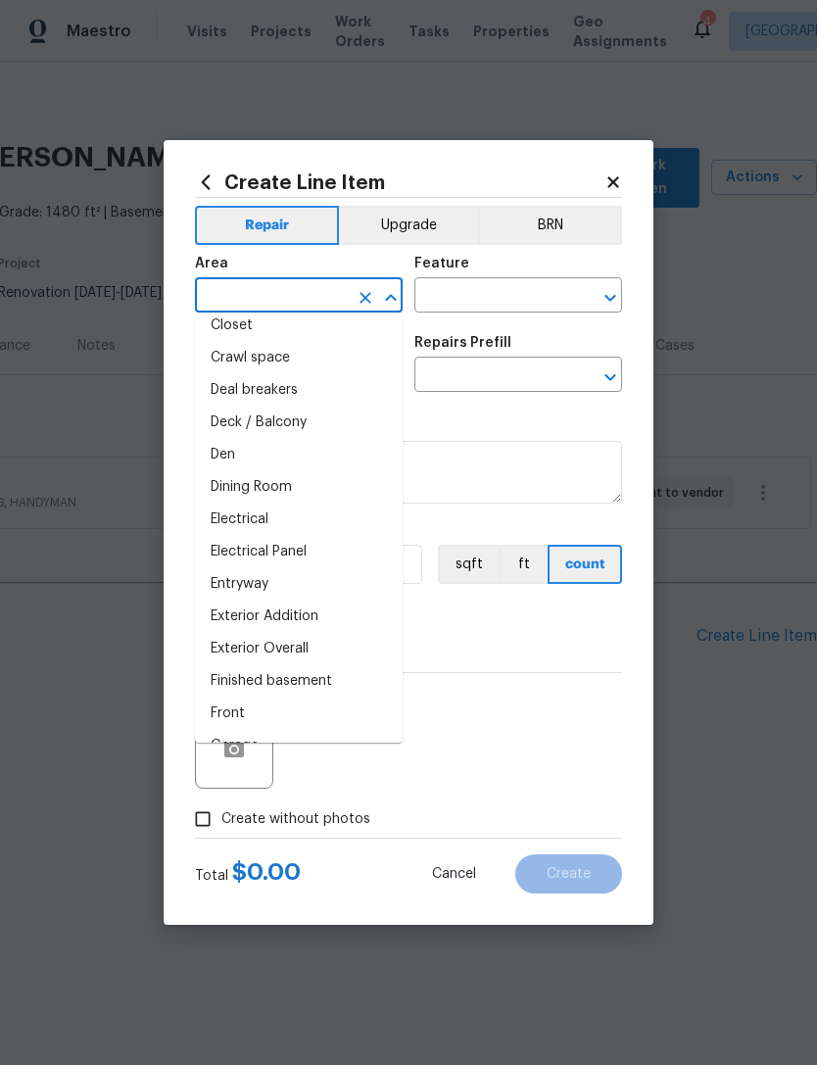
scroll to position [212, 0]
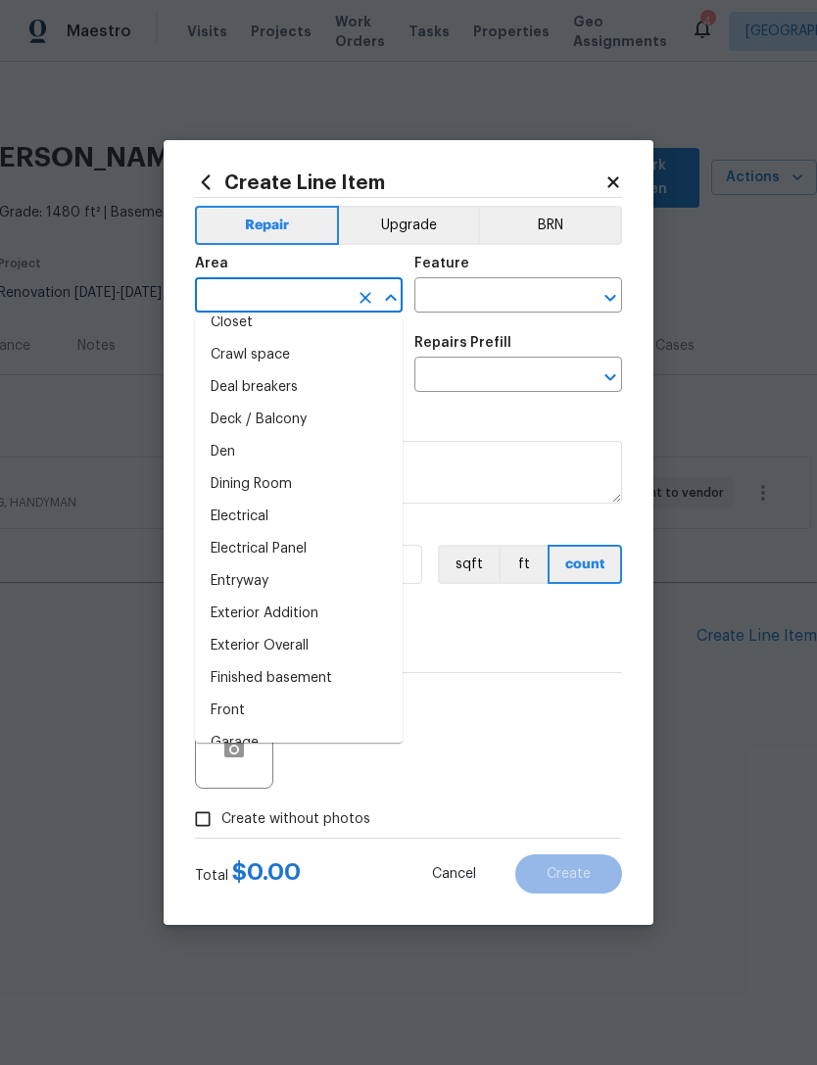
click at [307, 651] on li "Exterior Overall" at bounding box center [299, 646] width 208 height 32
type input "Exterior Overall"
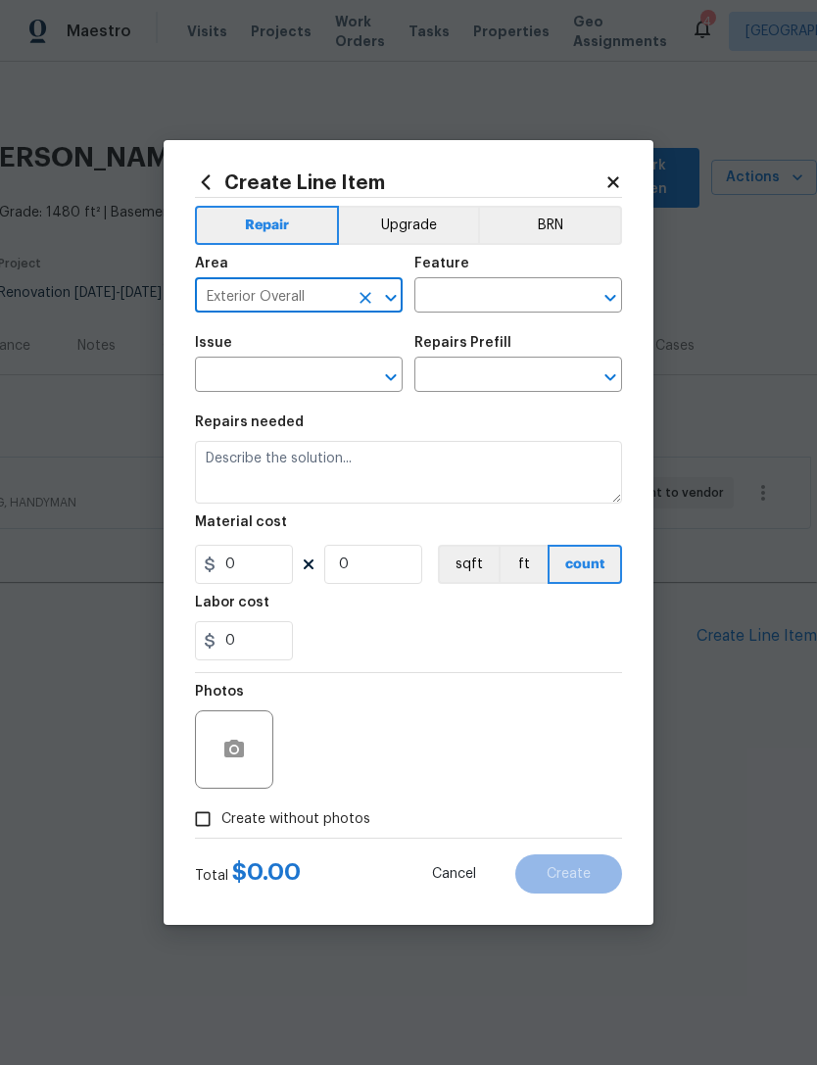
click at [306, 375] on input "text" at bounding box center [271, 377] width 153 height 30
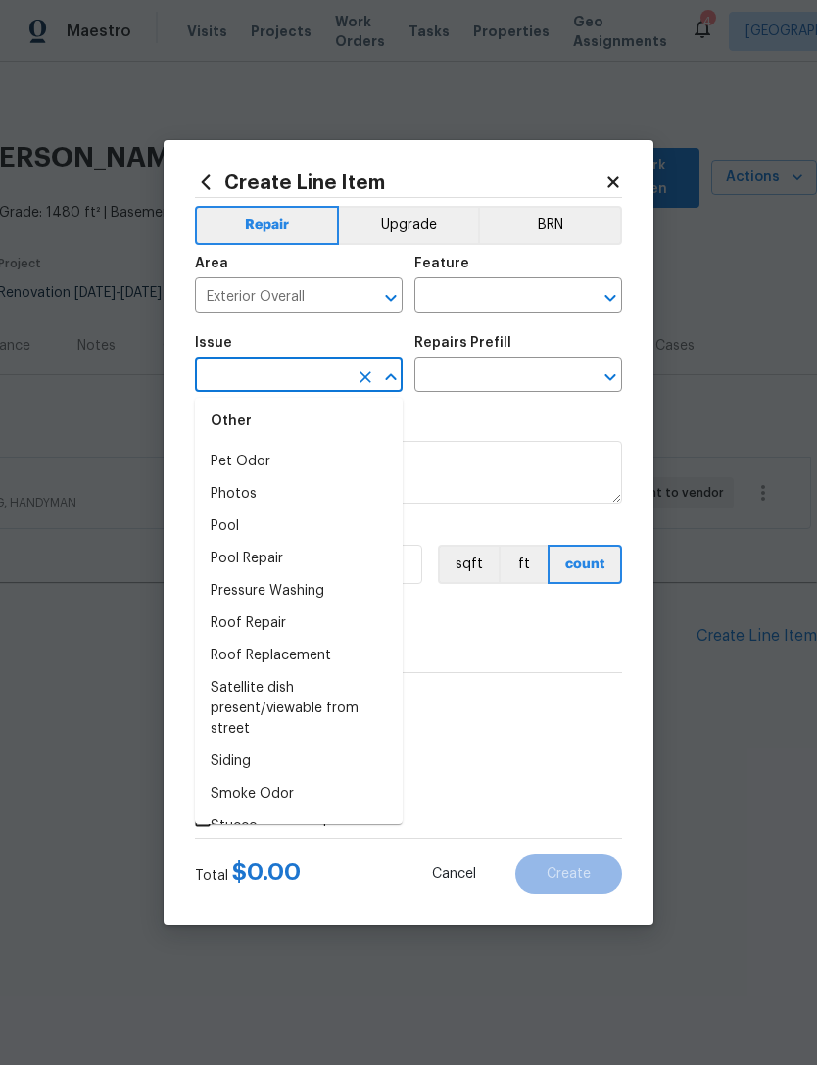
scroll to position [2320, 0]
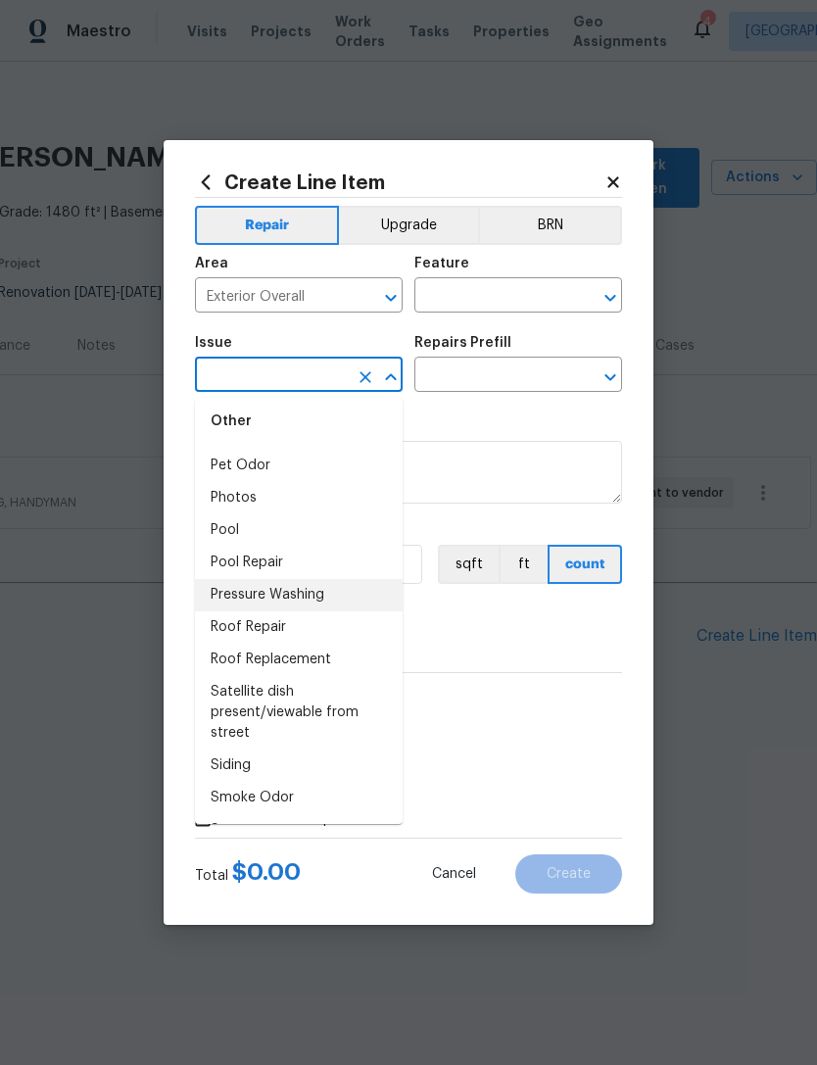
click at [314, 589] on li "Pressure Washing" at bounding box center [299, 595] width 208 height 32
type input "Pressure Washing"
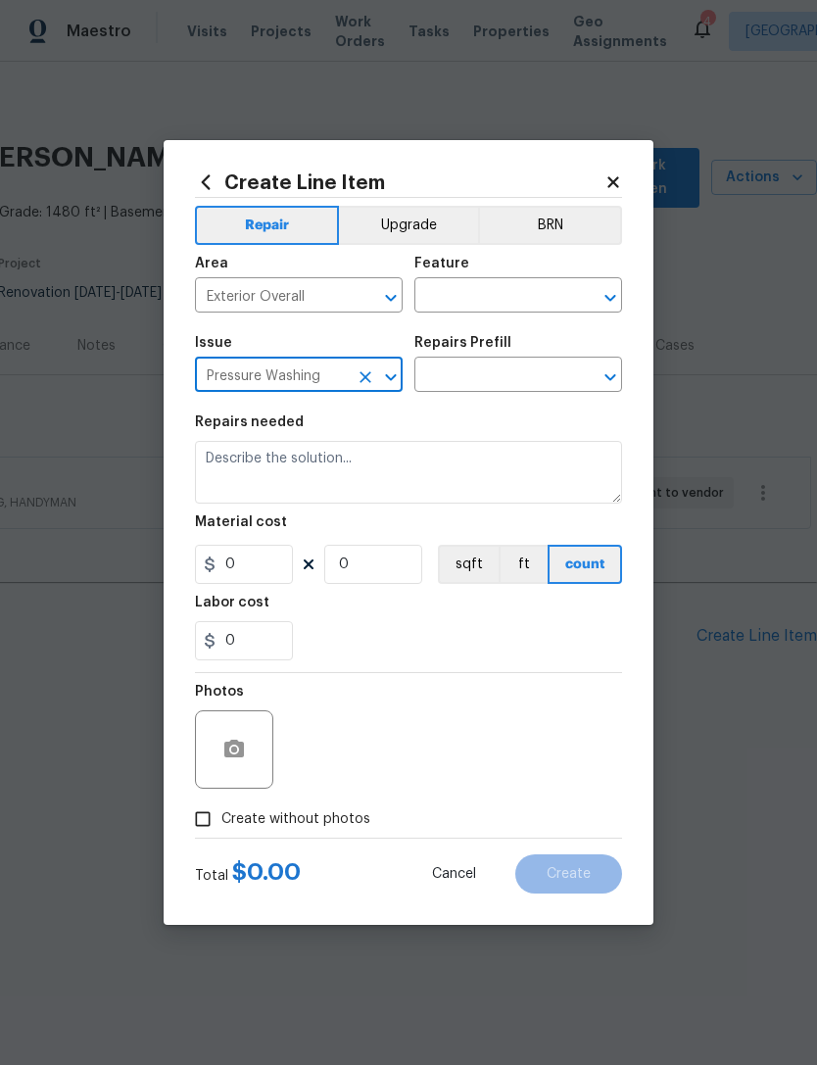
click at [537, 294] on input "text" at bounding box center [491, 297] width 153 height 30
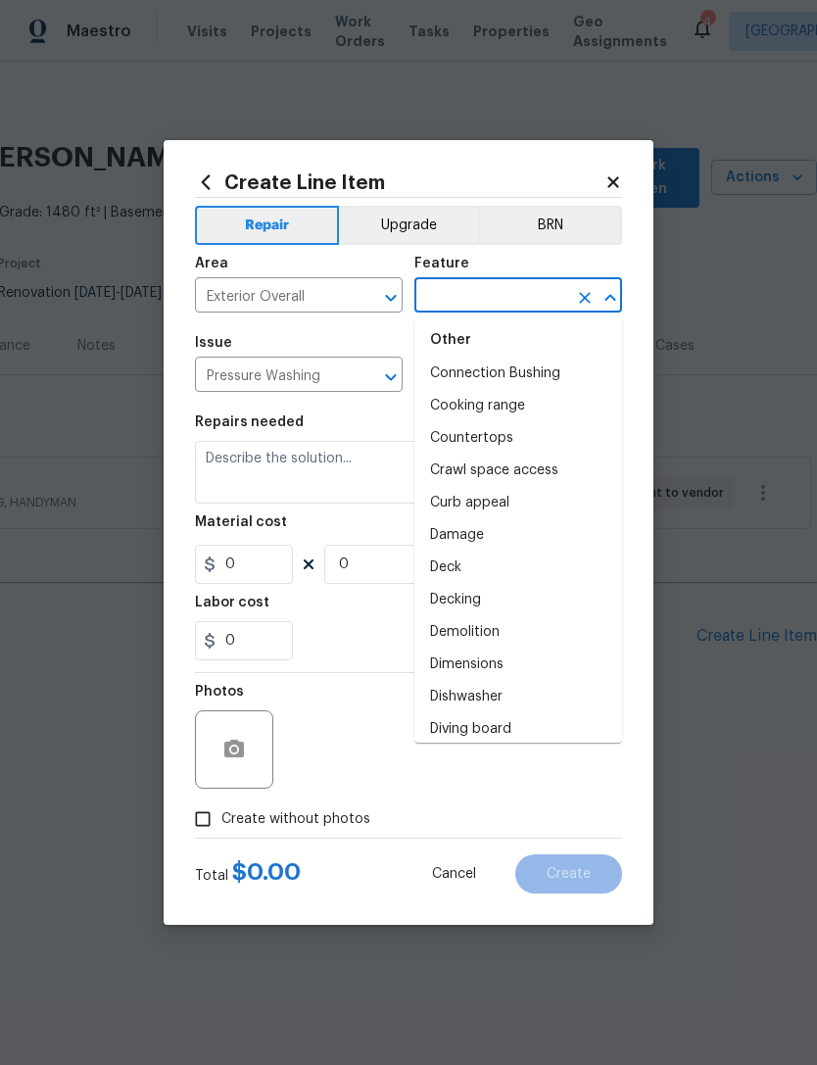
scroll to position [830, 0]
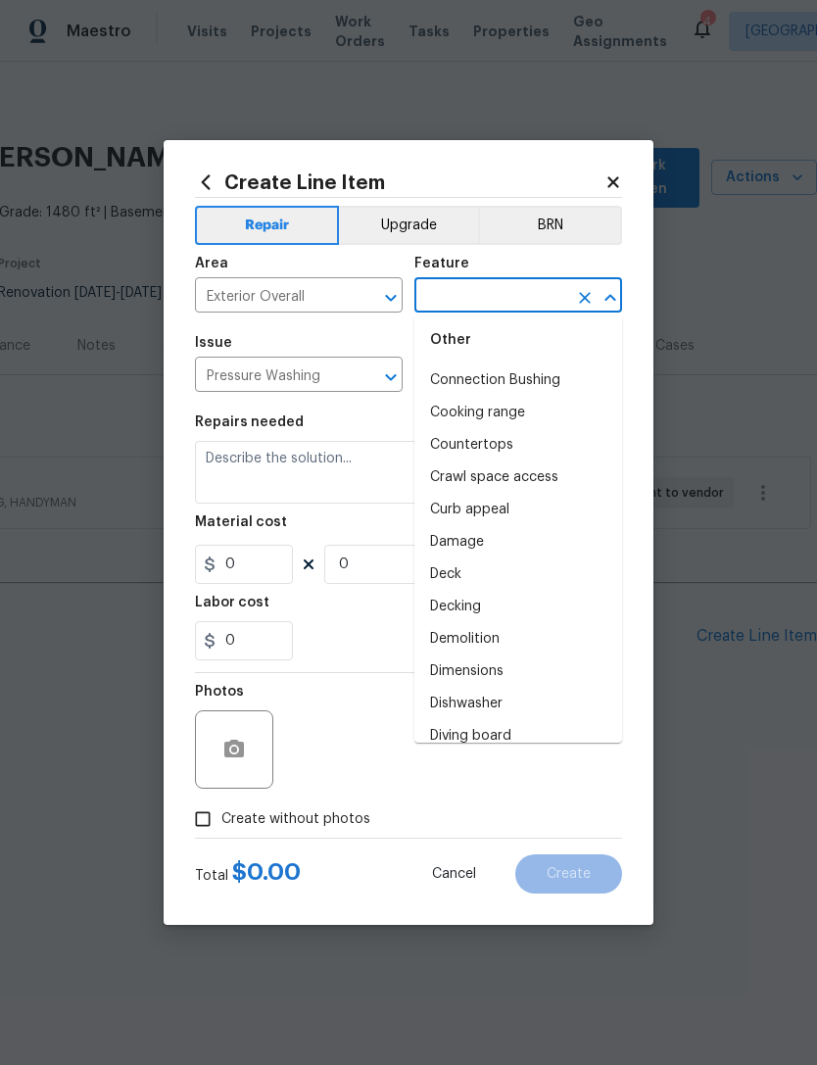
click at [527, 509] on li "Curb appeal" at bounding box center [519, 510] width 208 height 32
type input "Curb appeal"
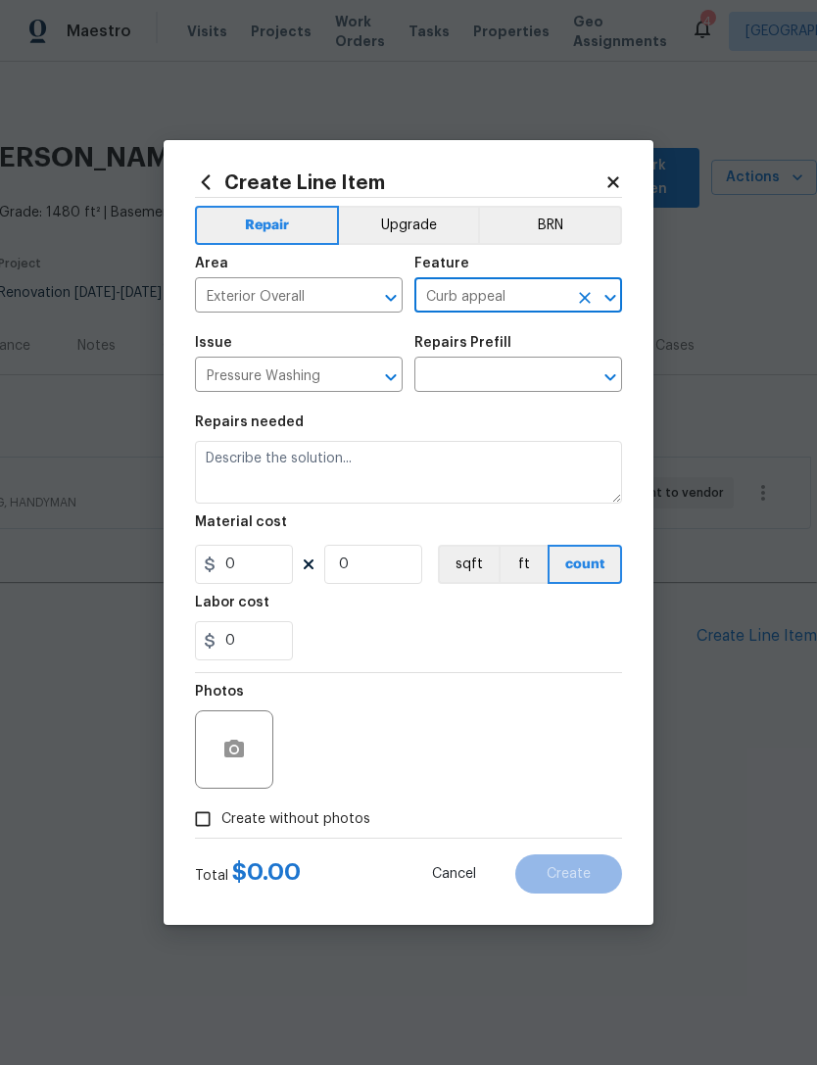
click at [509, 367] on input "text" at bounding box center [491, 377] width 153 height 30
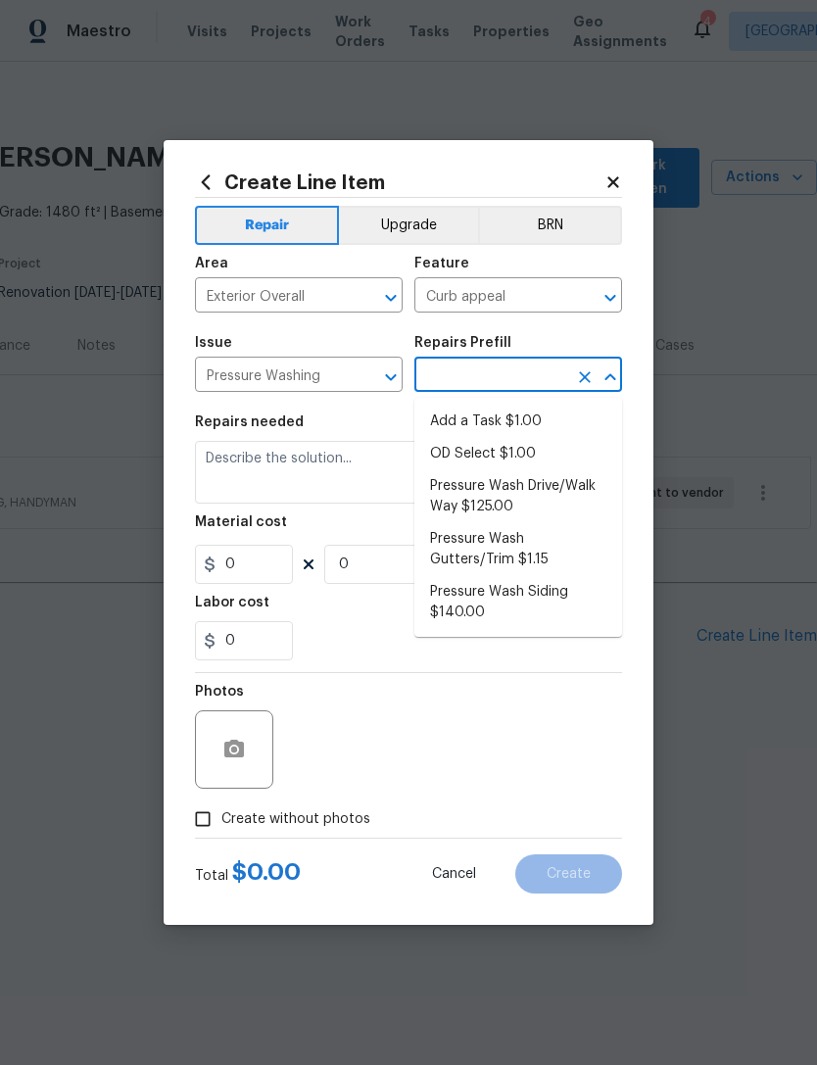
click at [615, 185] on icon at bounding box center [614, 182] width 18 height 18
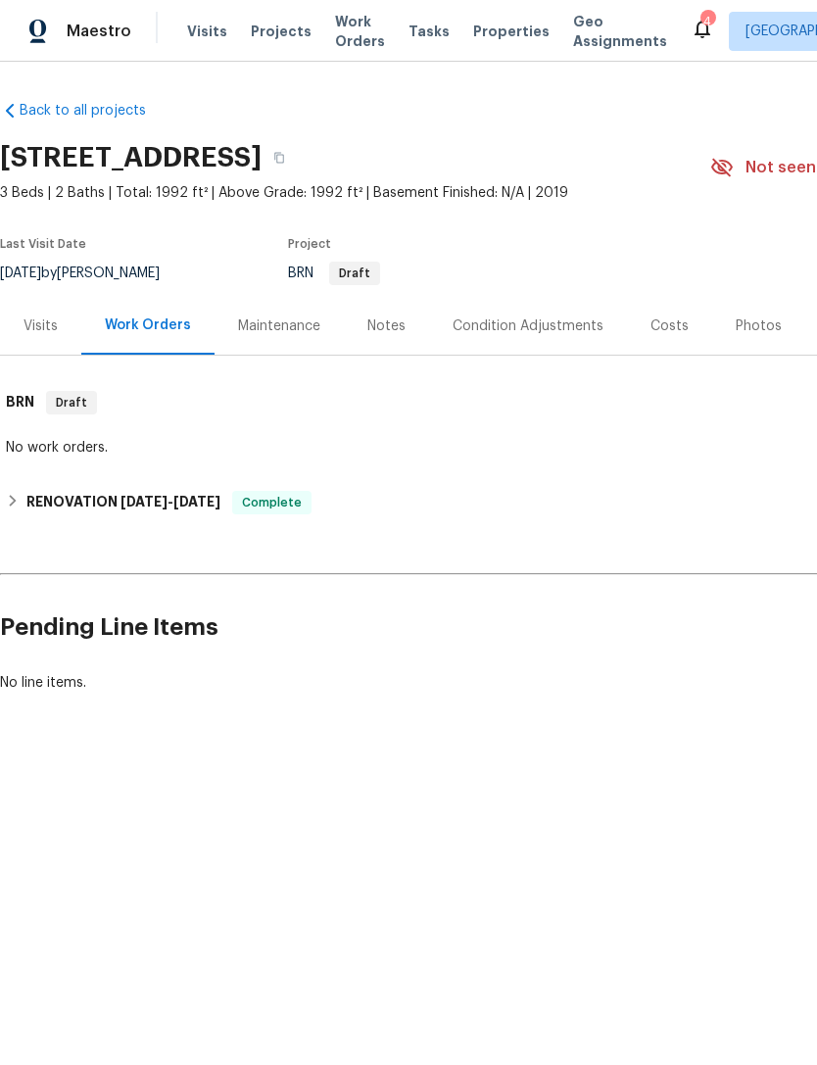
click at [495, 39] on span "Properties" at bounding box center [511, 32] width 76 height 20
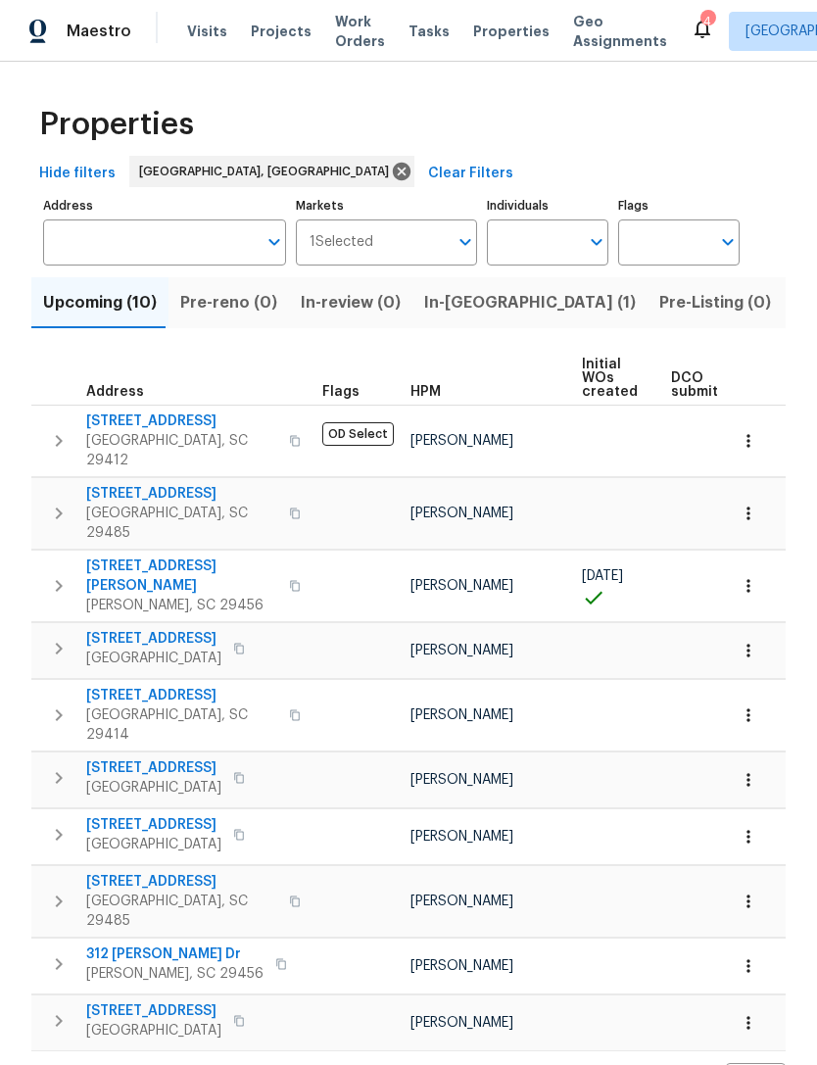
click at [701, 21] on div "4" at bounding box center [708, 22] width 14 height 20
click at [701, 25] on div "4" at bounding box center [708, 22] width 14 height 20
click at [701, 21] on div "4" at bounding box center [708, 22] width 14 height 20
click at [691, 37] on icon at bounding box center [703, 29] width 24 height 24
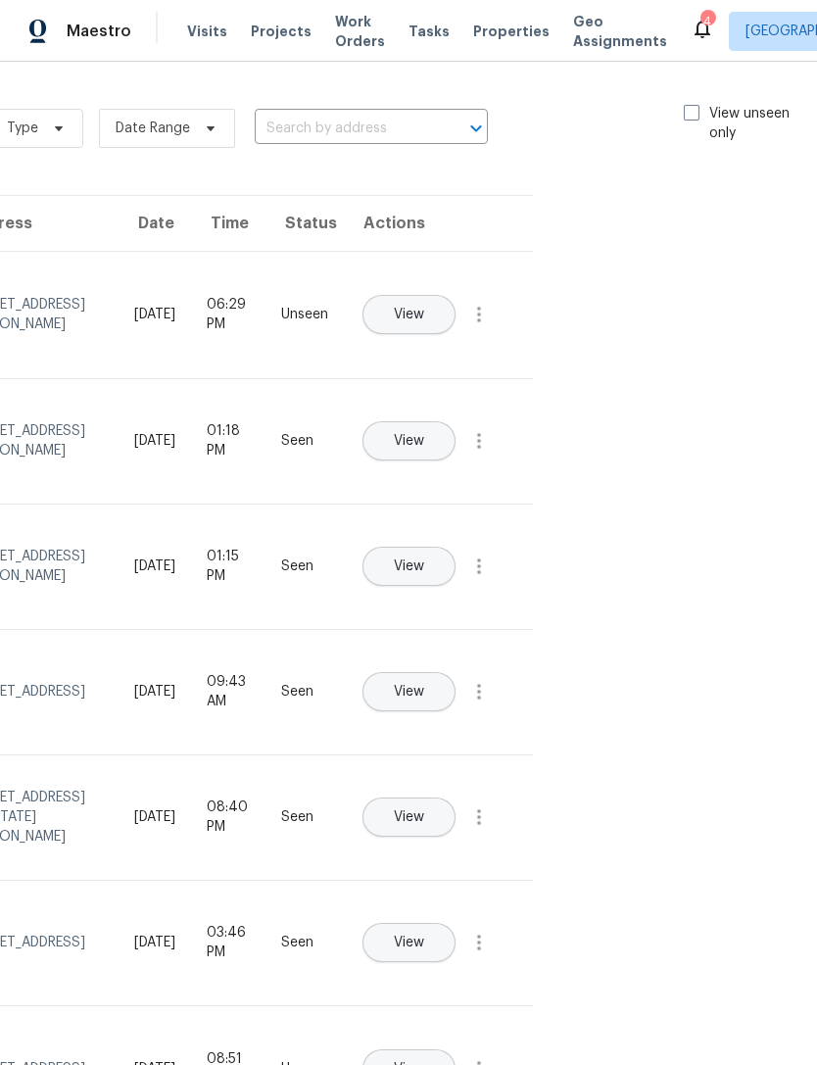
scroll to position [0, 220]
click at [695, 105] on span at bounding box center [693, 113] width 16 height 16
click at [695, 105] on input "View unseen only" at bounding box center [691, 110] width 13 height 13
checkbox input "true"
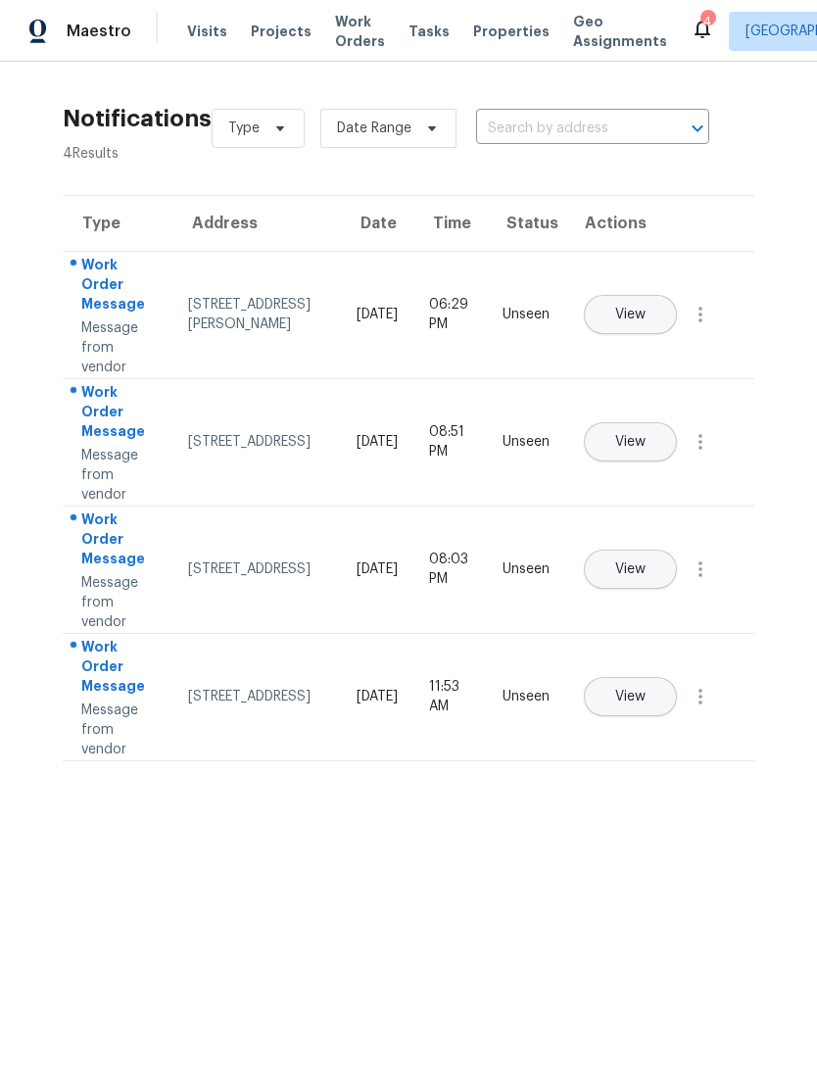
scroll to position [0, 0]
click at [343, 39] on span "Work Orders" at bounding box center [360, 31] width 50 height 39
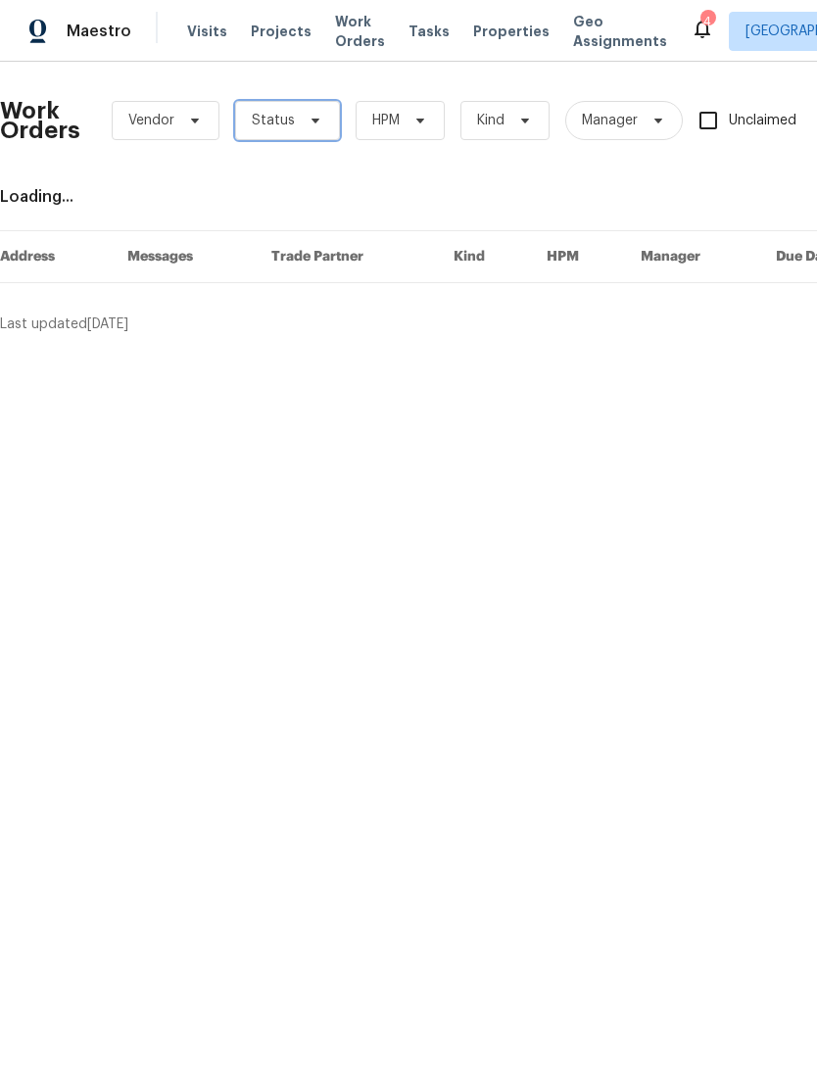
click at [310, 128] on span "Status" at bounding box center [287, 120] width 105 height 39
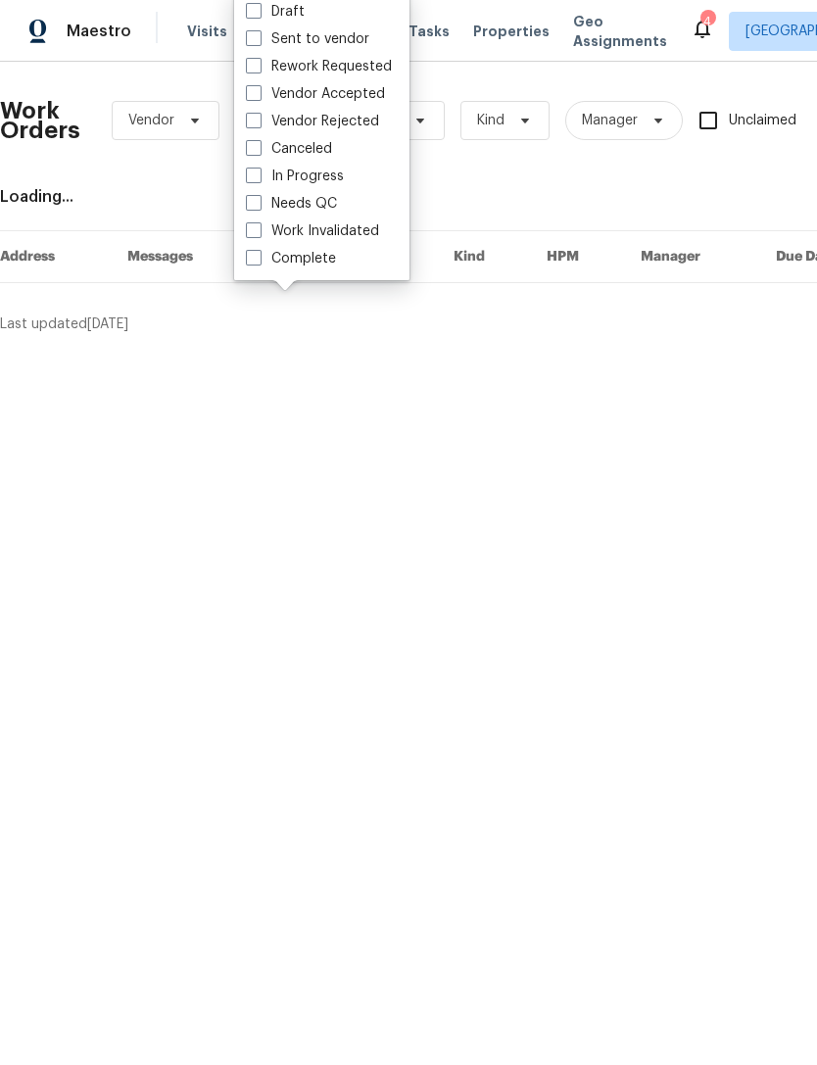
click at [265, 201] on label "Needs QC" at bounding box center [291, 204] width 91 height 20
click at [259, 201] on input "Needs QC" at bounding box center [252, 200] width 13 height 13
checkbox input "true"
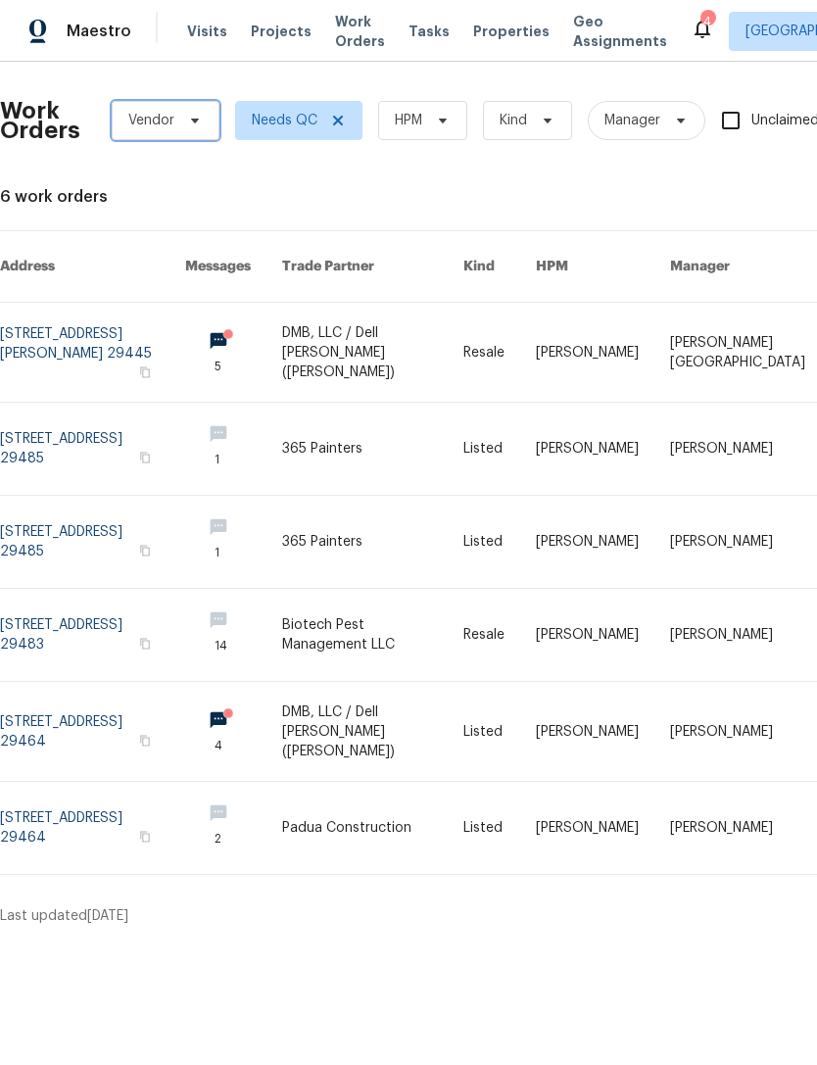
click at [195, 118] on icon at bounding box center [195, 121] width 16 height 16
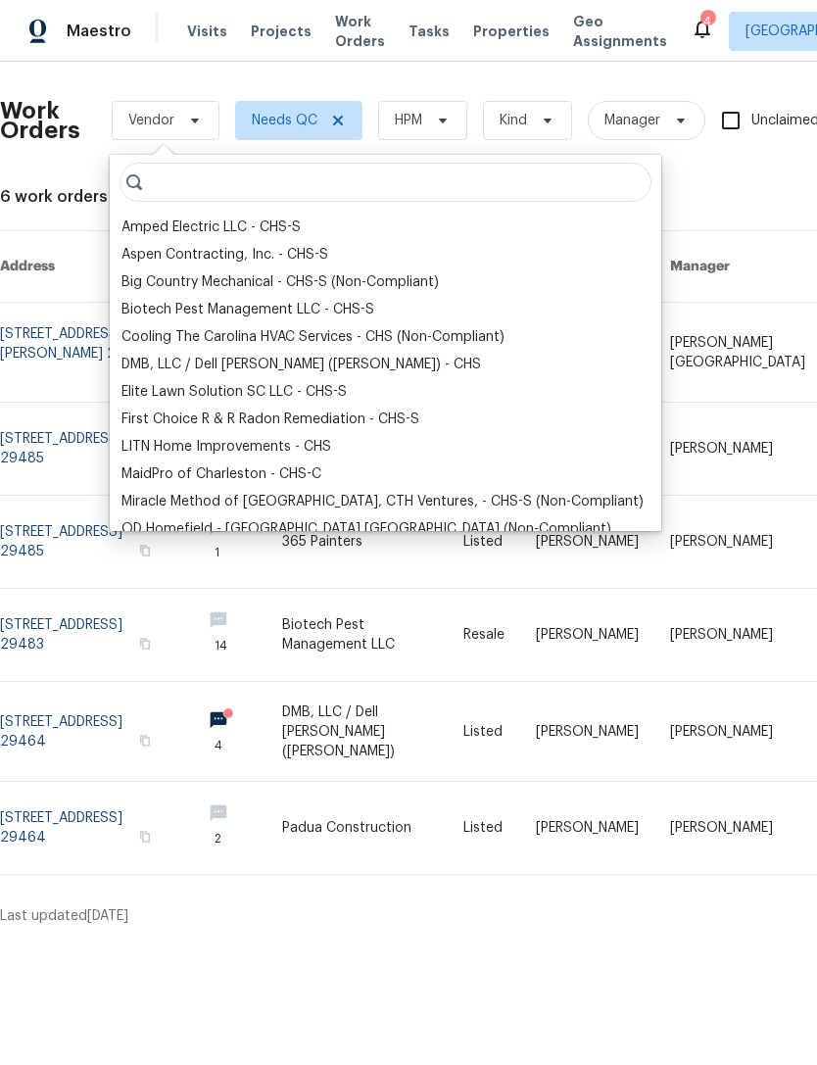
click at [654, 199] on div "6 work orders" at bounding box center [553, 197] width 1107 height 20
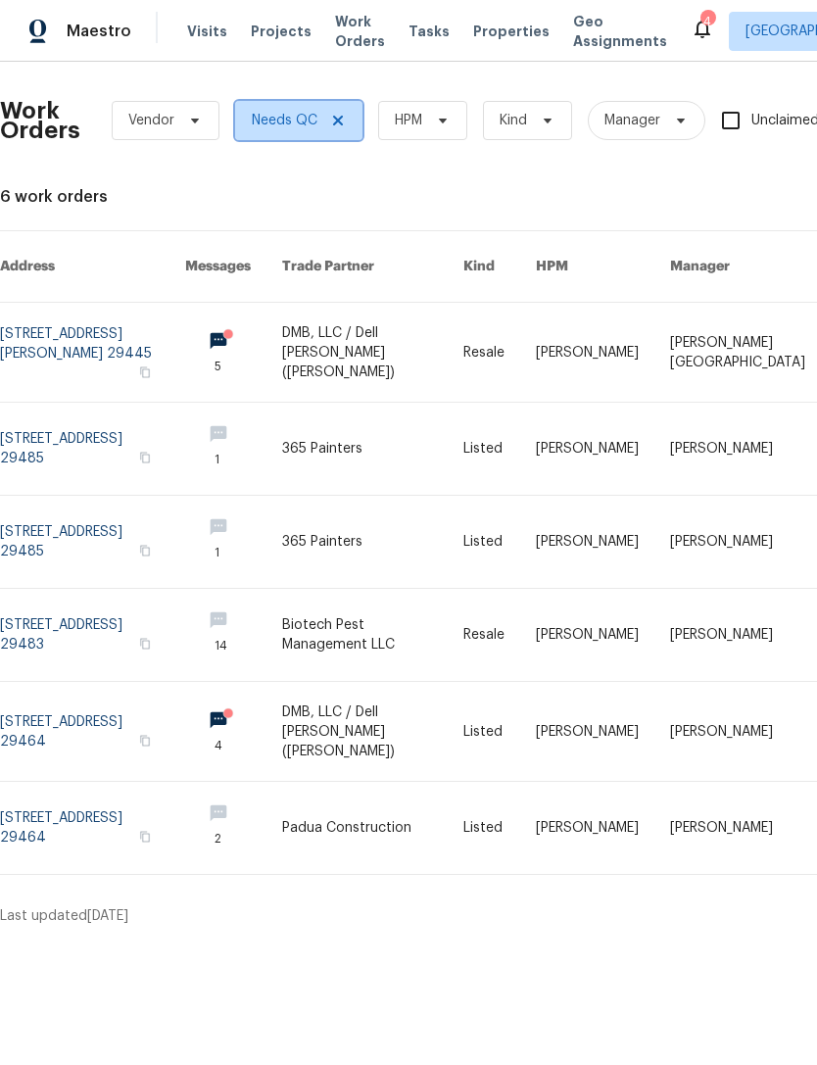
click at [342, 126] on icon at bounding box center [338, 121] width 16 height 16
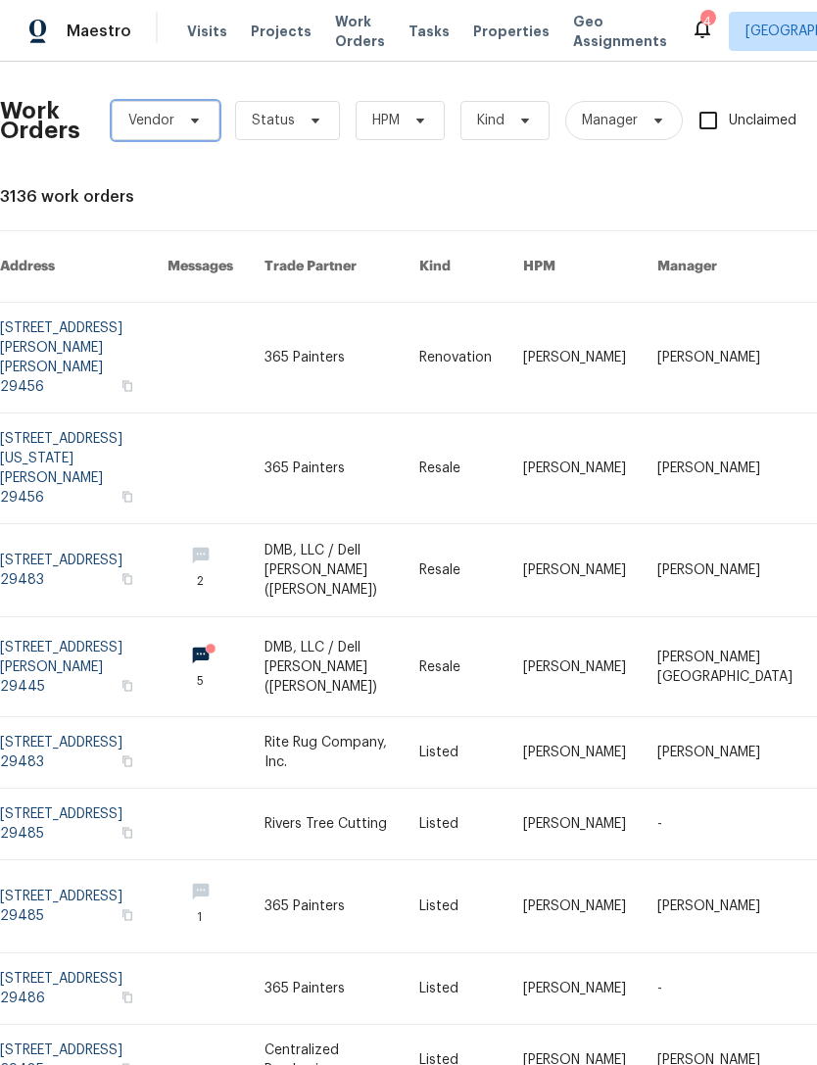
click at [209, 128] on span "Vendor" at bounding box center [166, 120] width 108 height 39
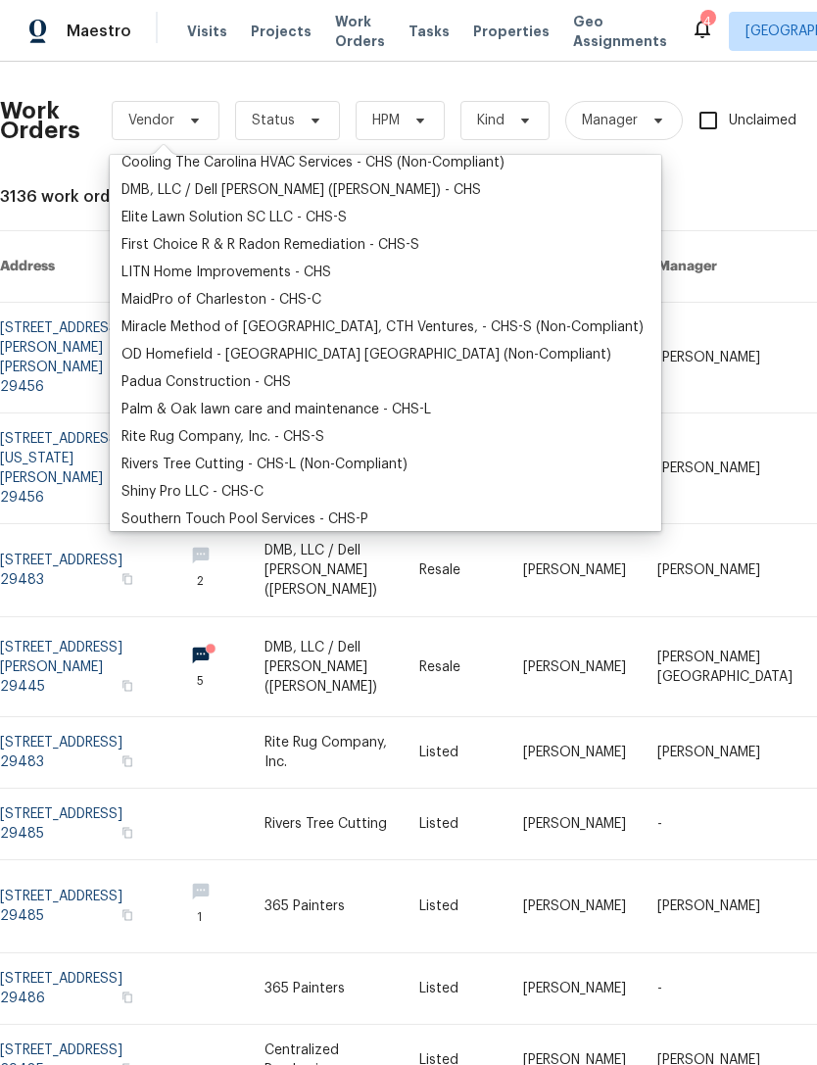
scroll to position [176, 0]
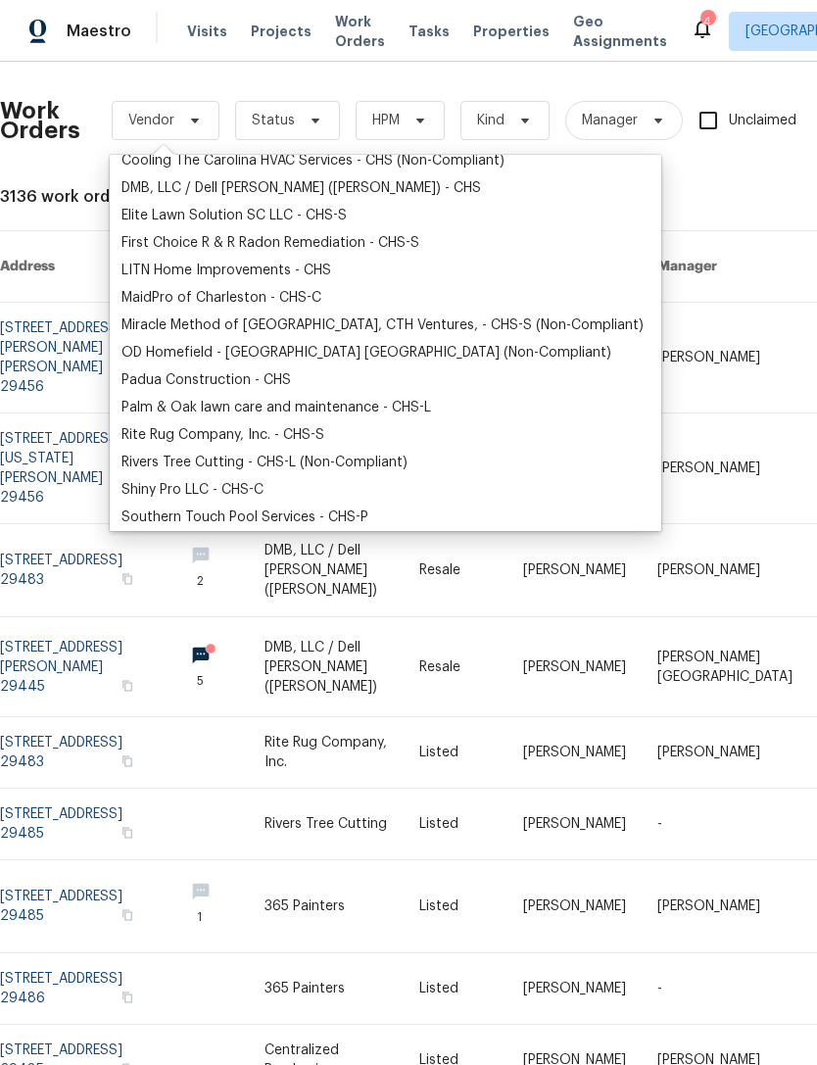
click at [650, 188] on div "3136 work orders" at bounding box center [553, 197] width 1107 height 20
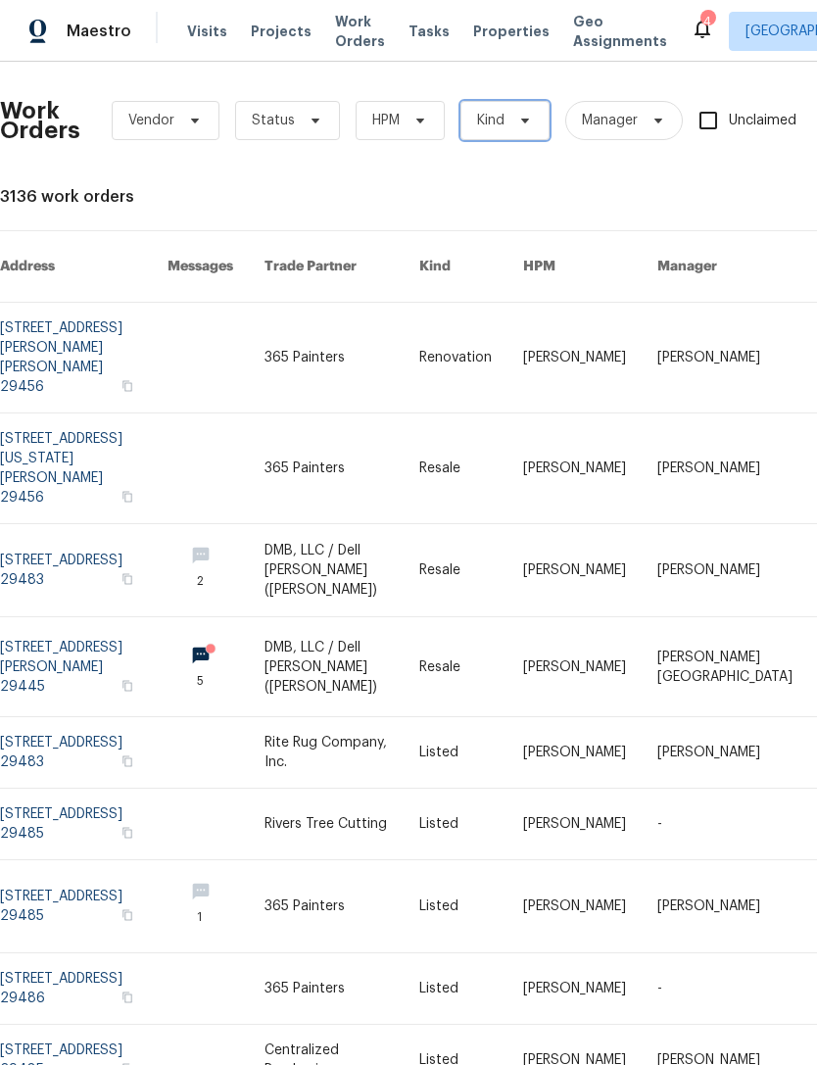
click at [535, 128] on span "Kind" at bounding box center [505, 120] width 89 height 39
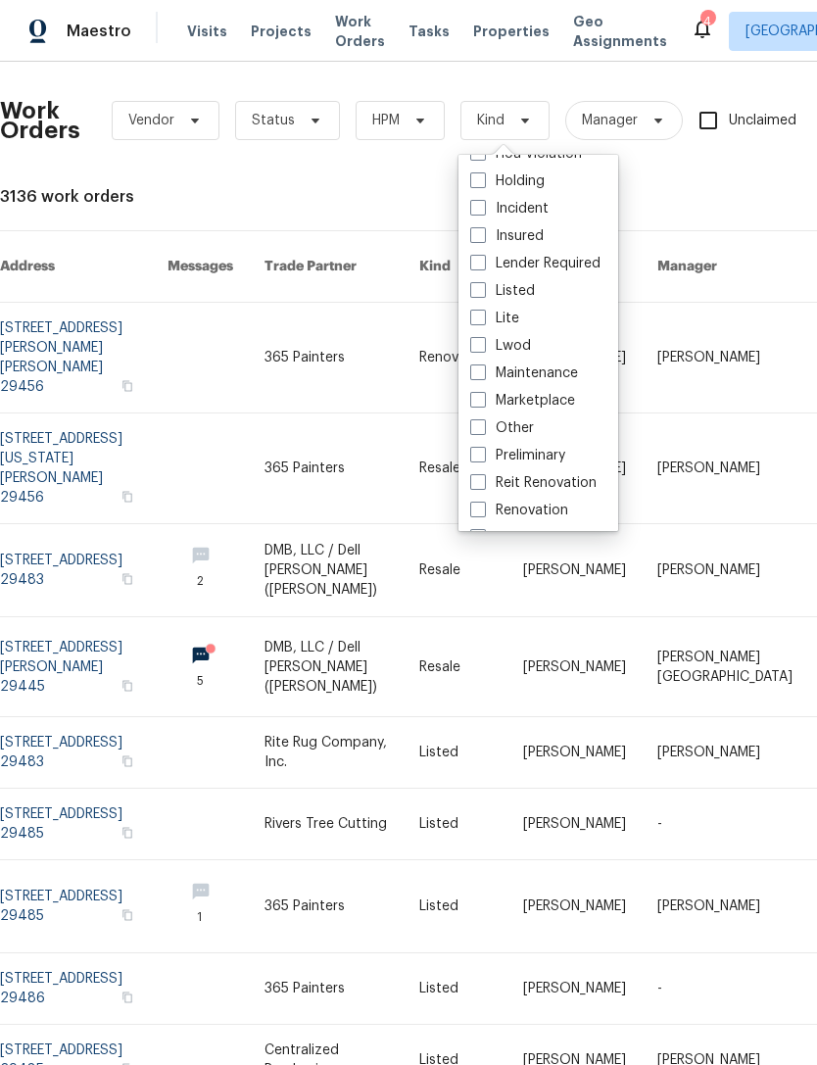
scroll to position [23, 0]
click at [491, 312] on label "Listed" at bounding box center [502, 319] width 65 height 20
click at [483, 312] on input "Listed" at bounding box center [476, 315] width 13 height 13
checkbox input "true"
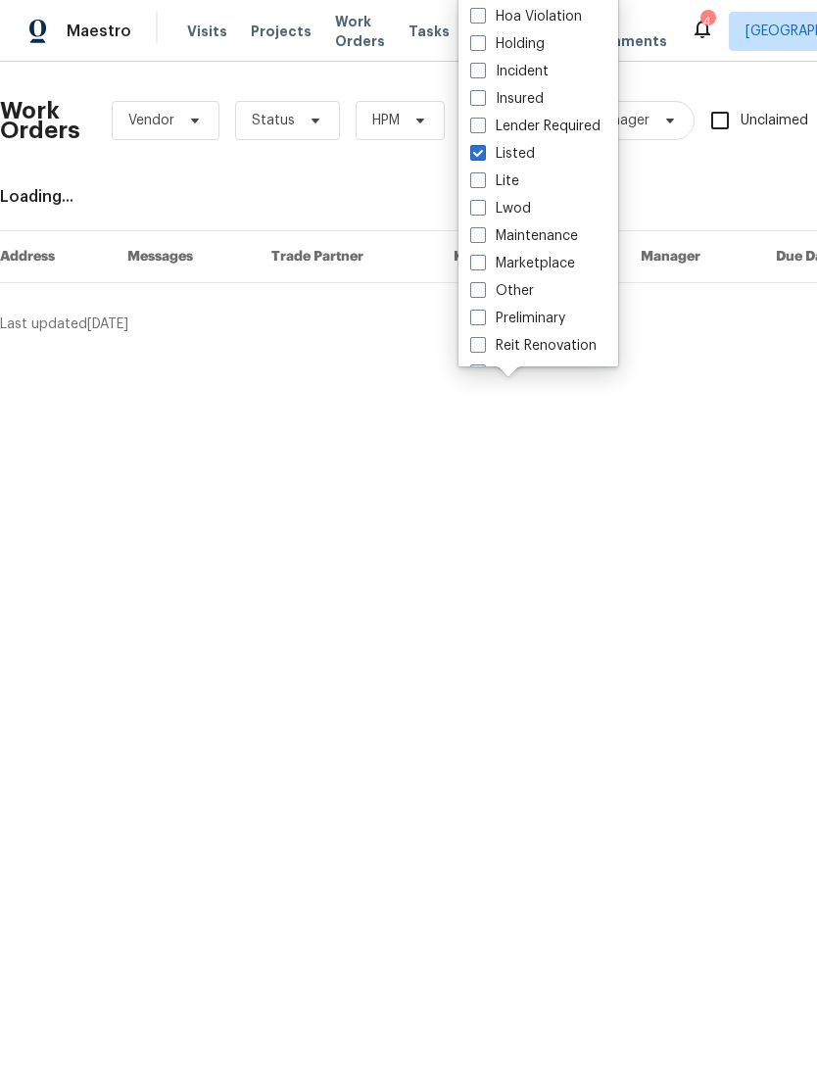
click at [419, 181] on div "Work Orders Vendor Status HPM Listed Manager Unclaimed ​ View Reno Index Loadin…" at bounding box center [553, 205] width 1107 height 257
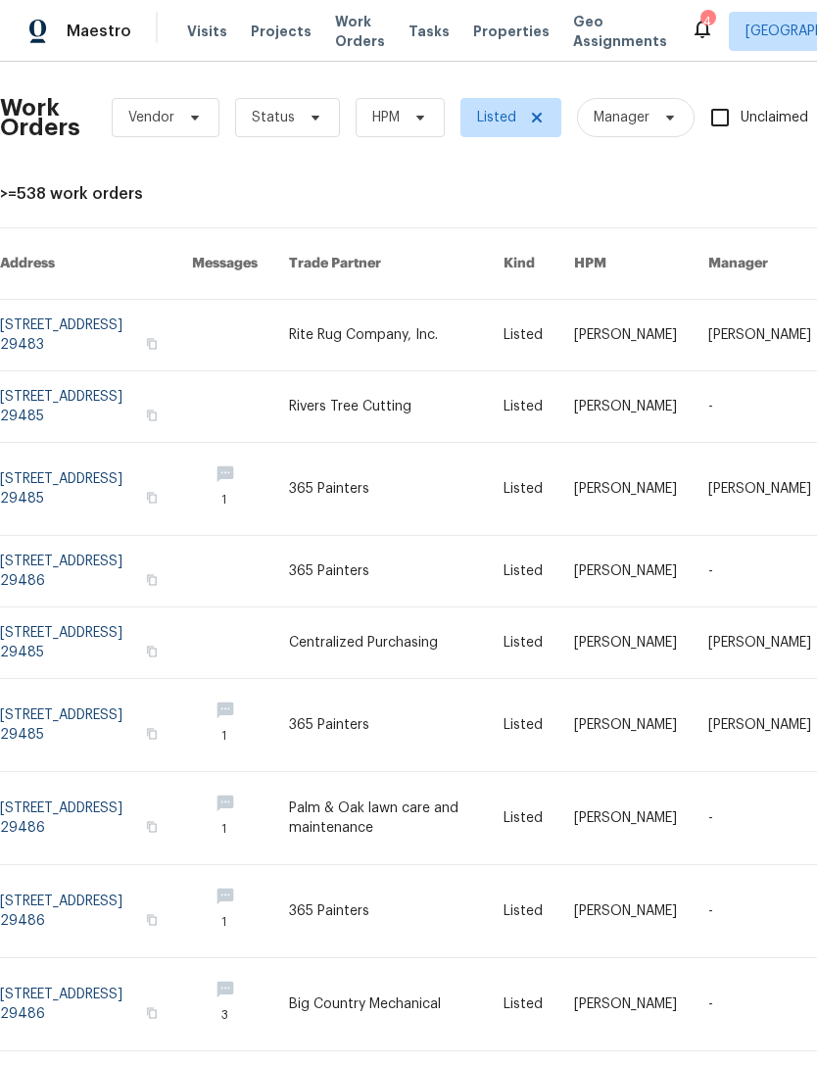
scroll to position [3, 0]
